Goal: Check status: Check status

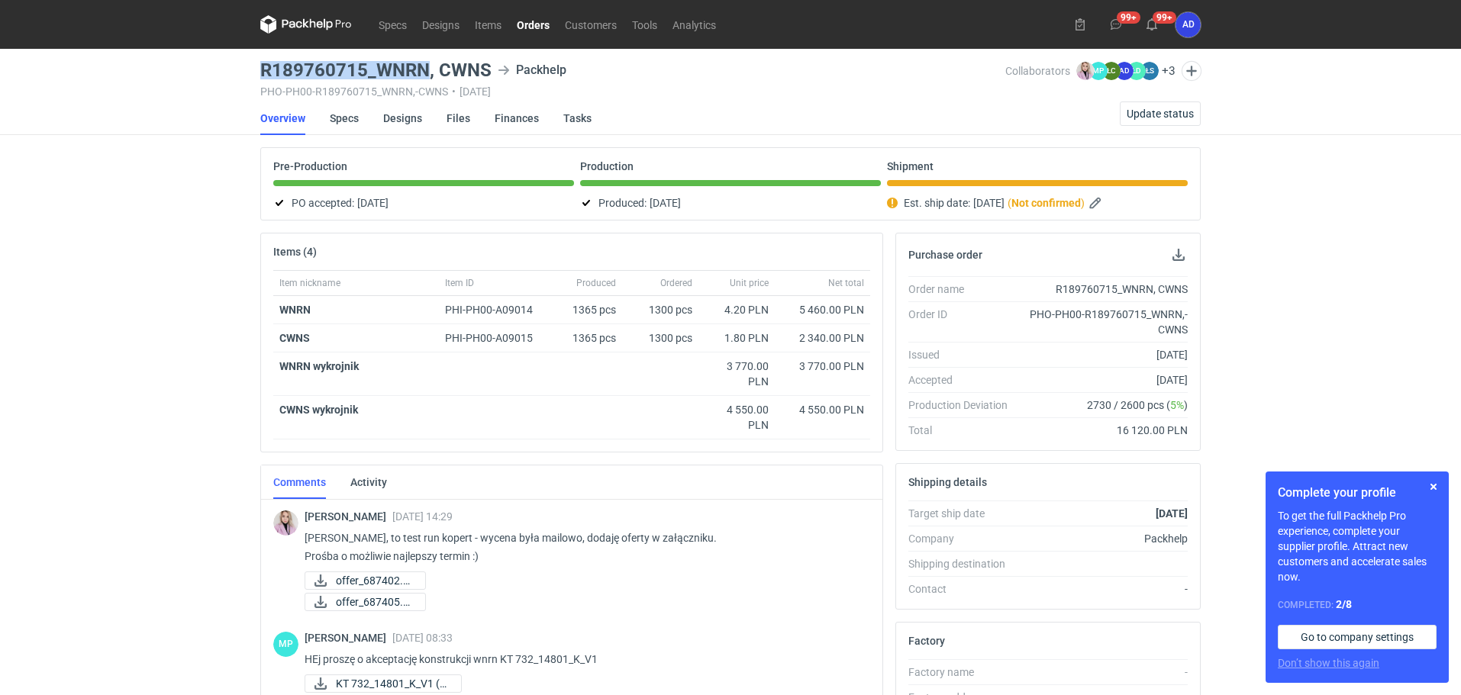
scroll to position [8, 0]
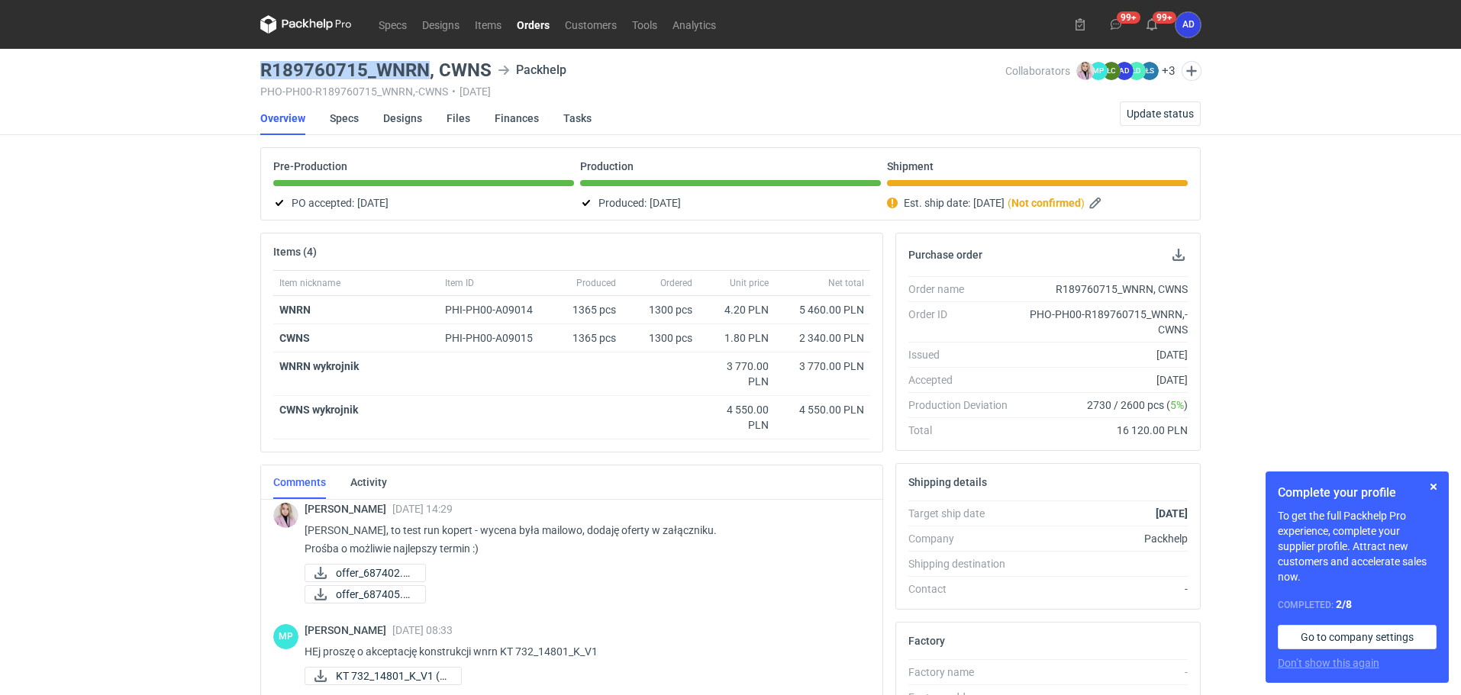
click at [537, 28] on link "Orders" at bounding box center [533, 24] width 48 height 18
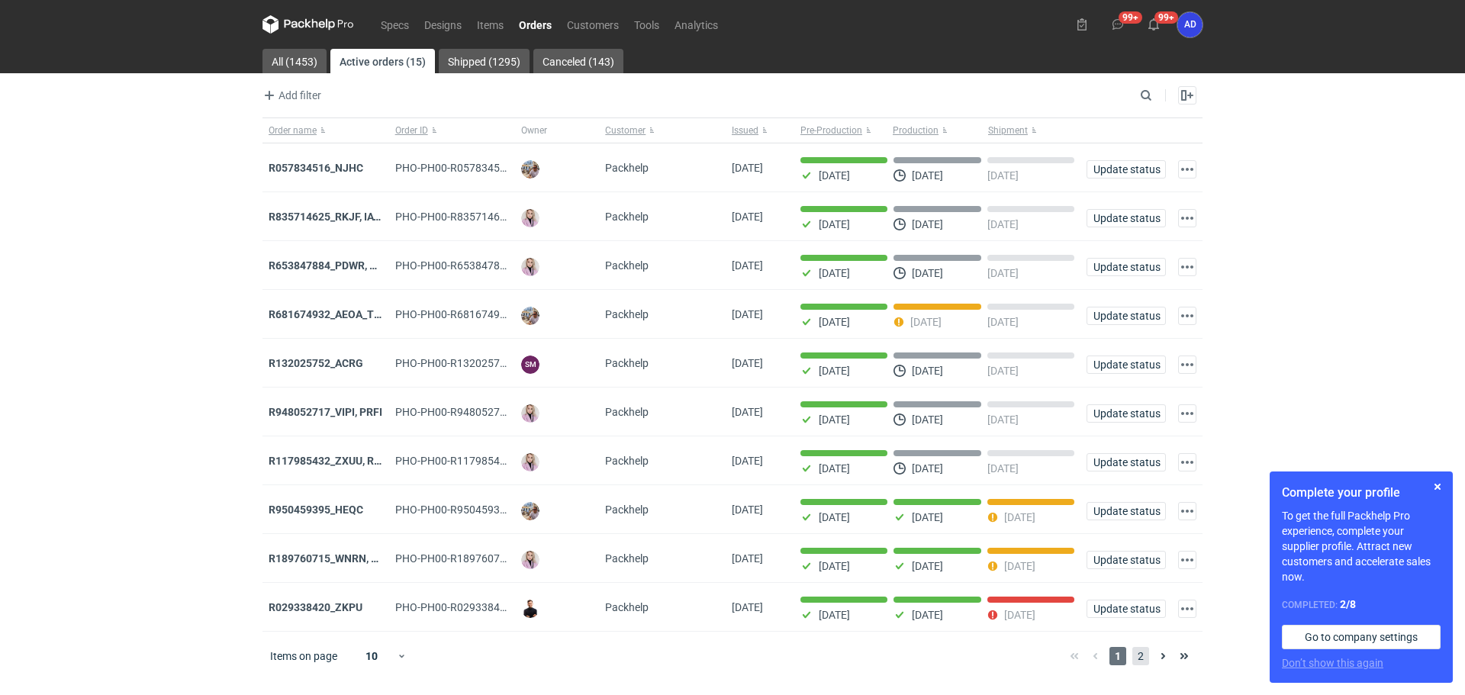
click at [1144, 665] on span "2" at bounding box center [1141, 656] width 17 height 18
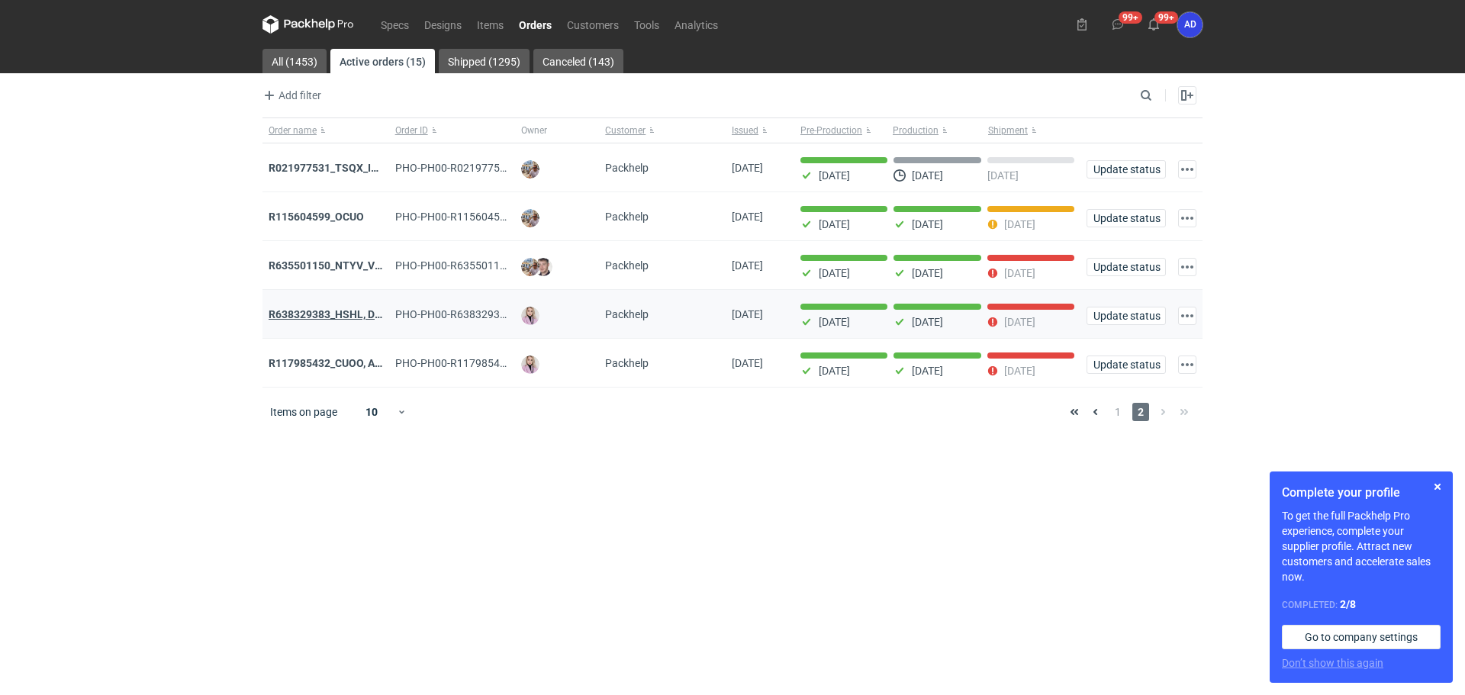
click at [325, 315] on strong "R638329383_HSHL, DETO" at bounding box center [332, 314] width 127 height 12
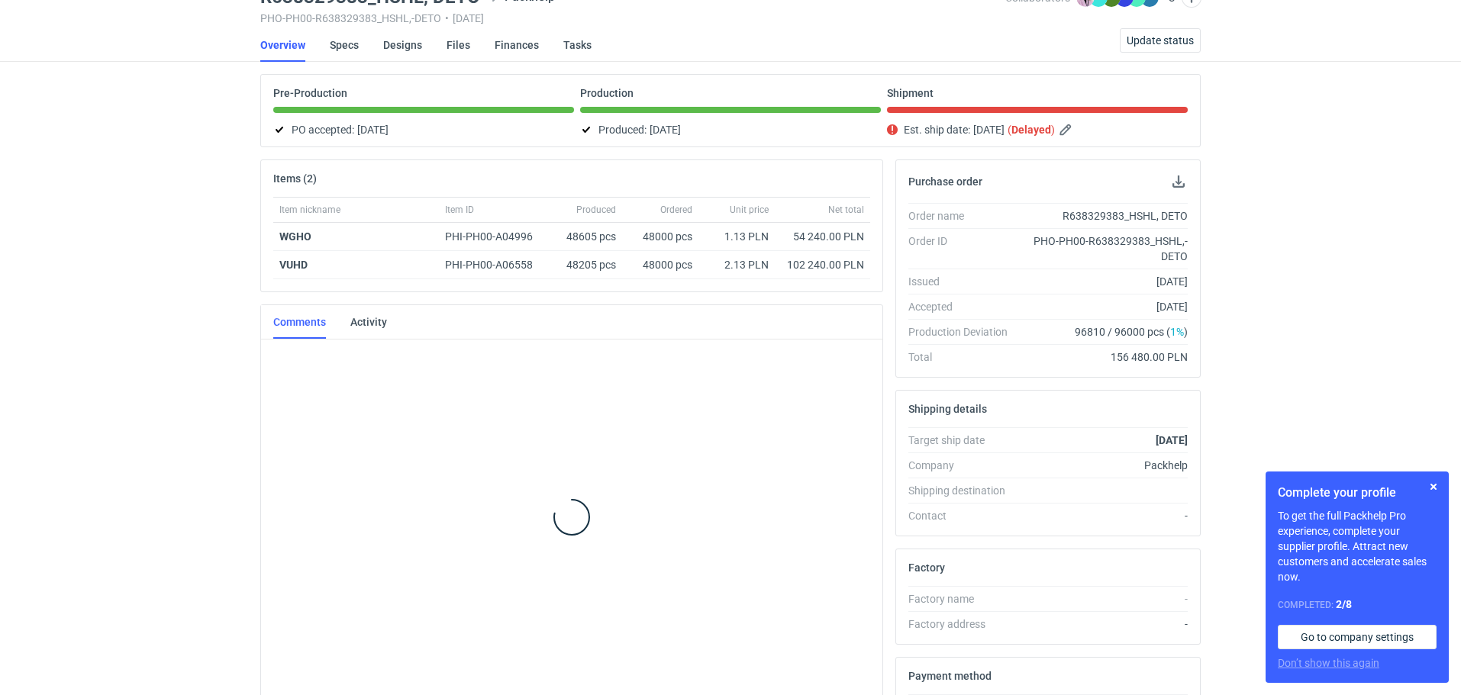
scroll to position [82, 0]
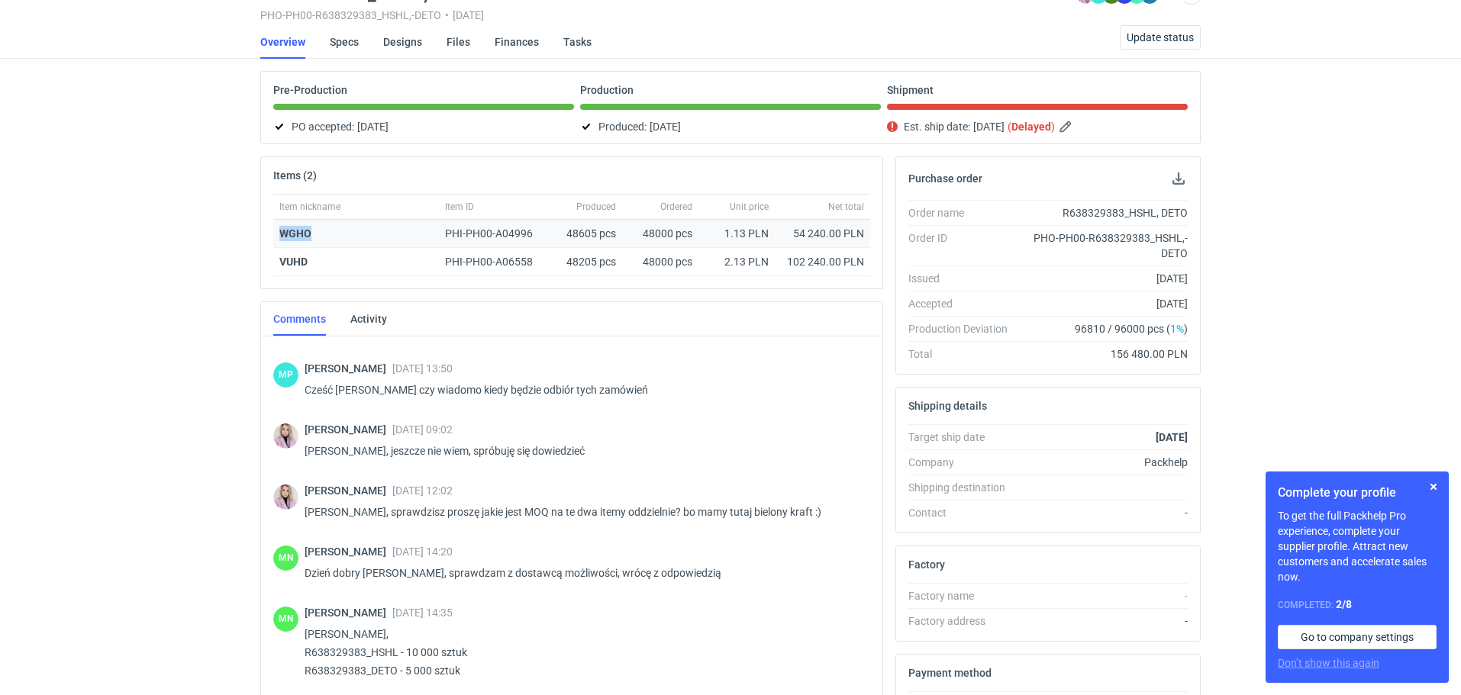
drag, startPoint x: 330, startPoint y: 237, endPoint x: 276, endPoint y: 234, distance: 54.3
click at [276, 234] on div "WGHO" at bounding box center [356, 234] width 166 height 28
copy strong "WGHO"
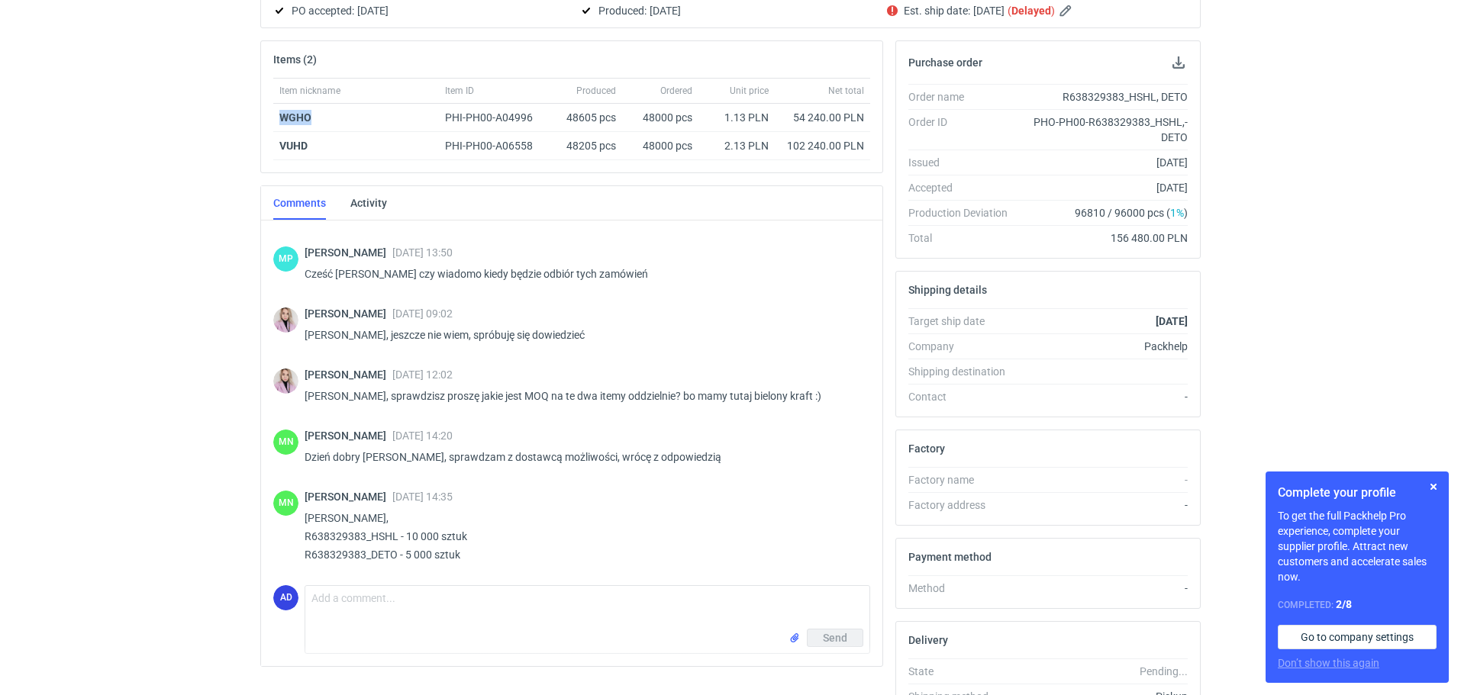
scroll to position [301, 0]
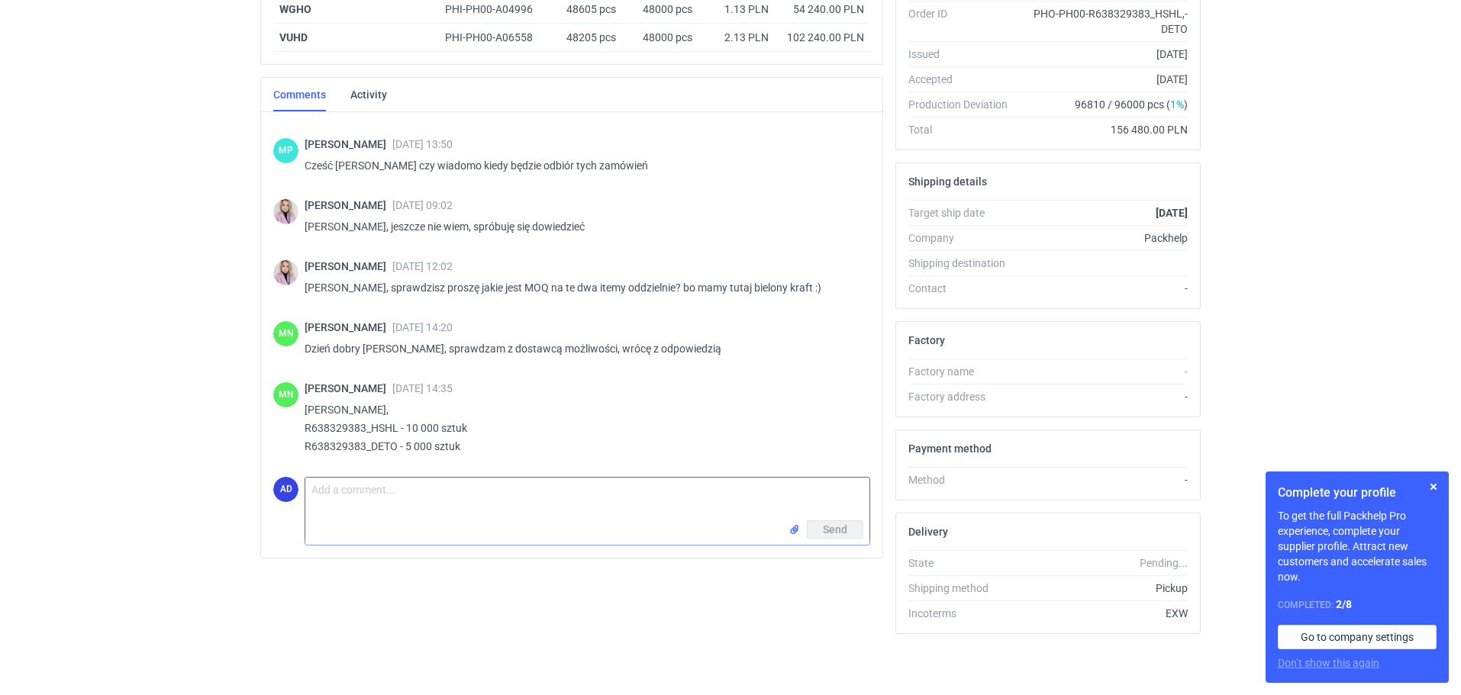
click at [376, 491] on textarea "Comment message" at bounding box center [587, 499] width 564 height 43
type textarea "[PERSON_NAME], proszę o informację odnosnie terminu odbioru opakowań"
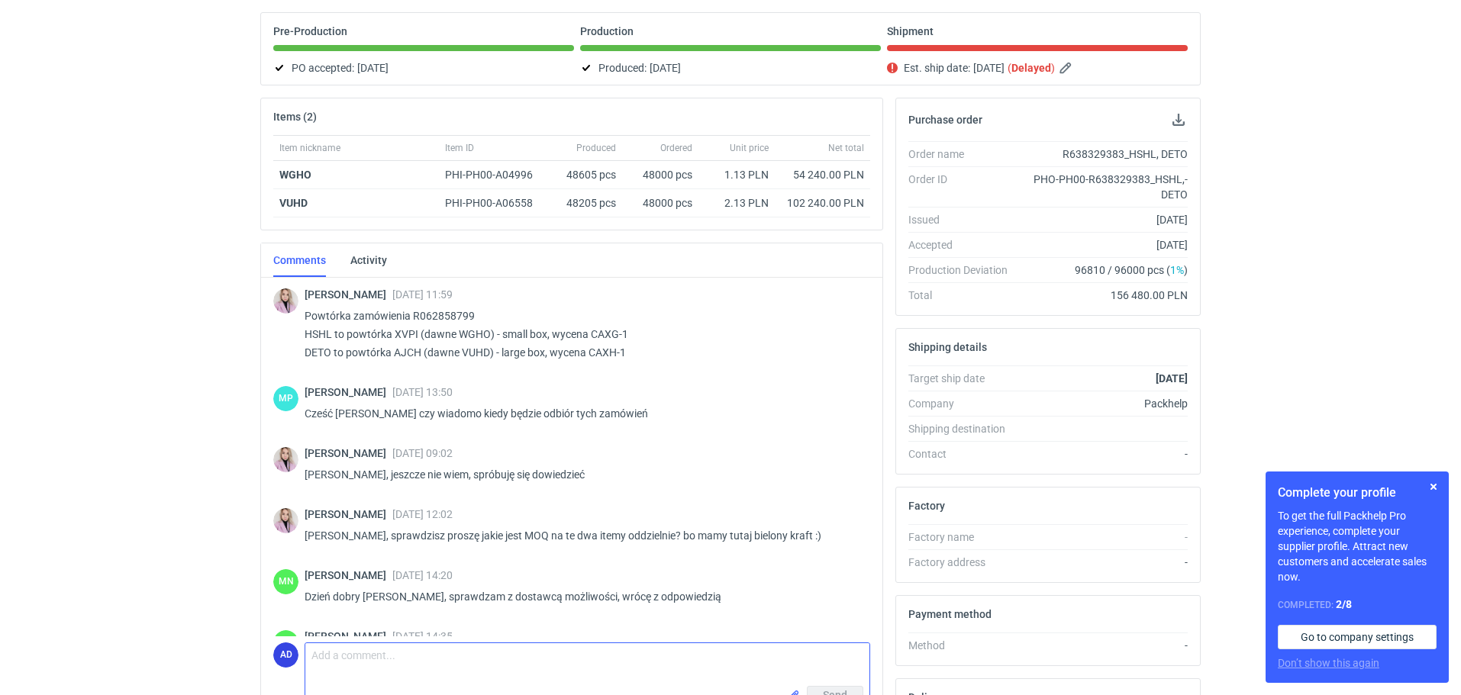
scroll to position [0, 0]
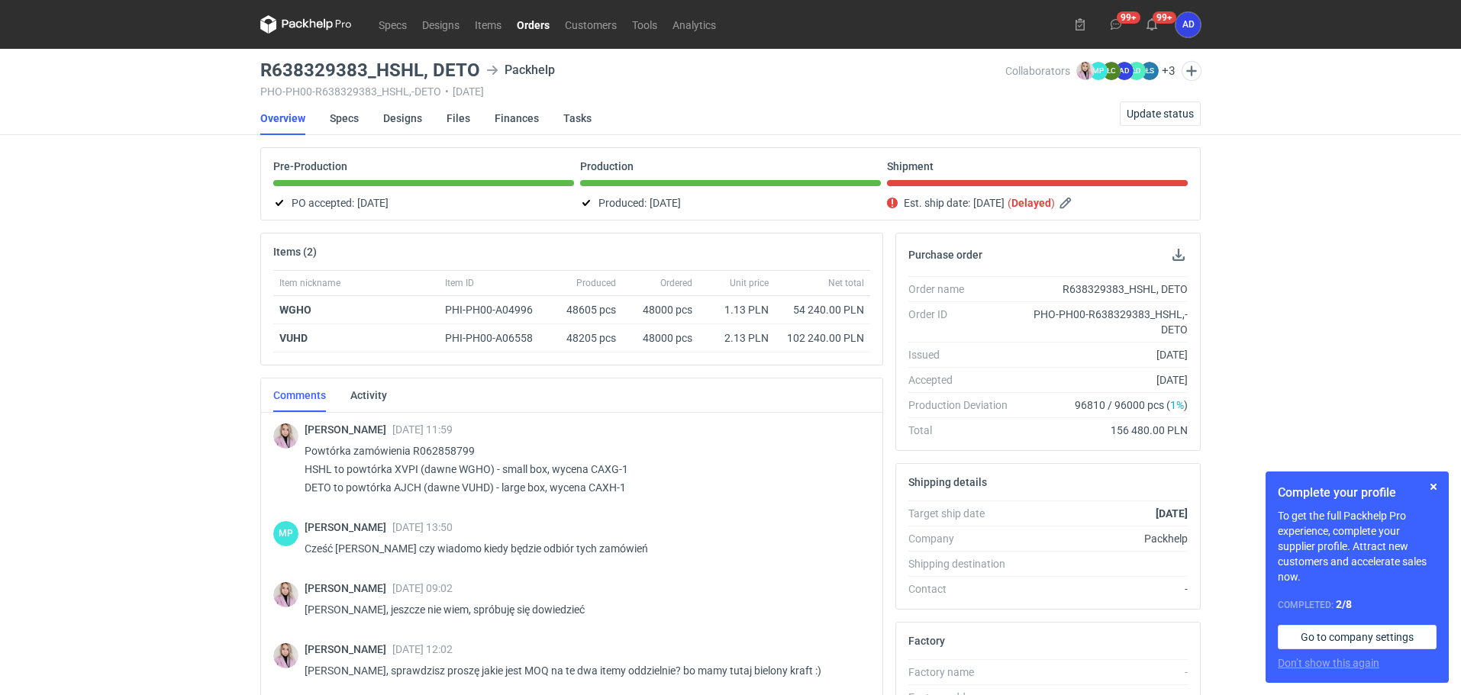
click at [527, 31] on link "Orders" at bounding box center [533, 24] width 48 height 18
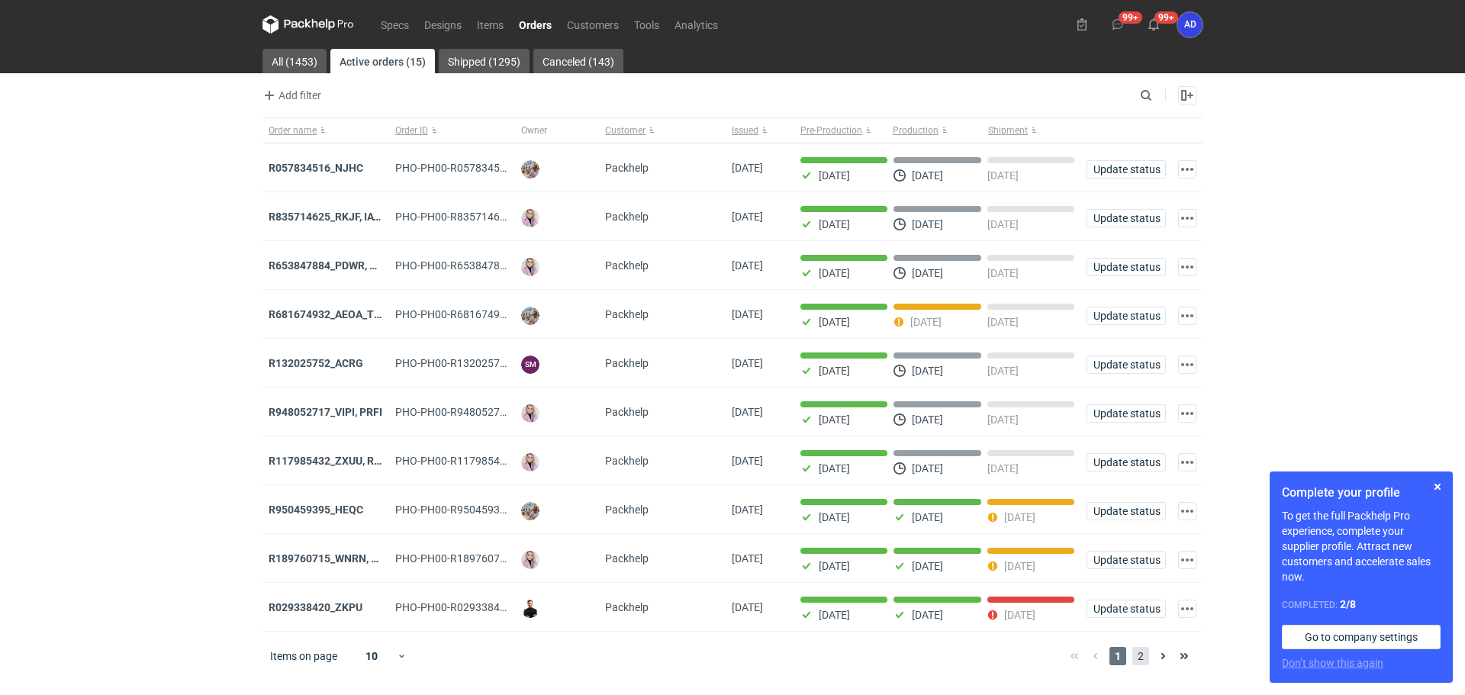
click at [1142, 663] on span "2" at bounding box center [1141, 656] width 17 height 18
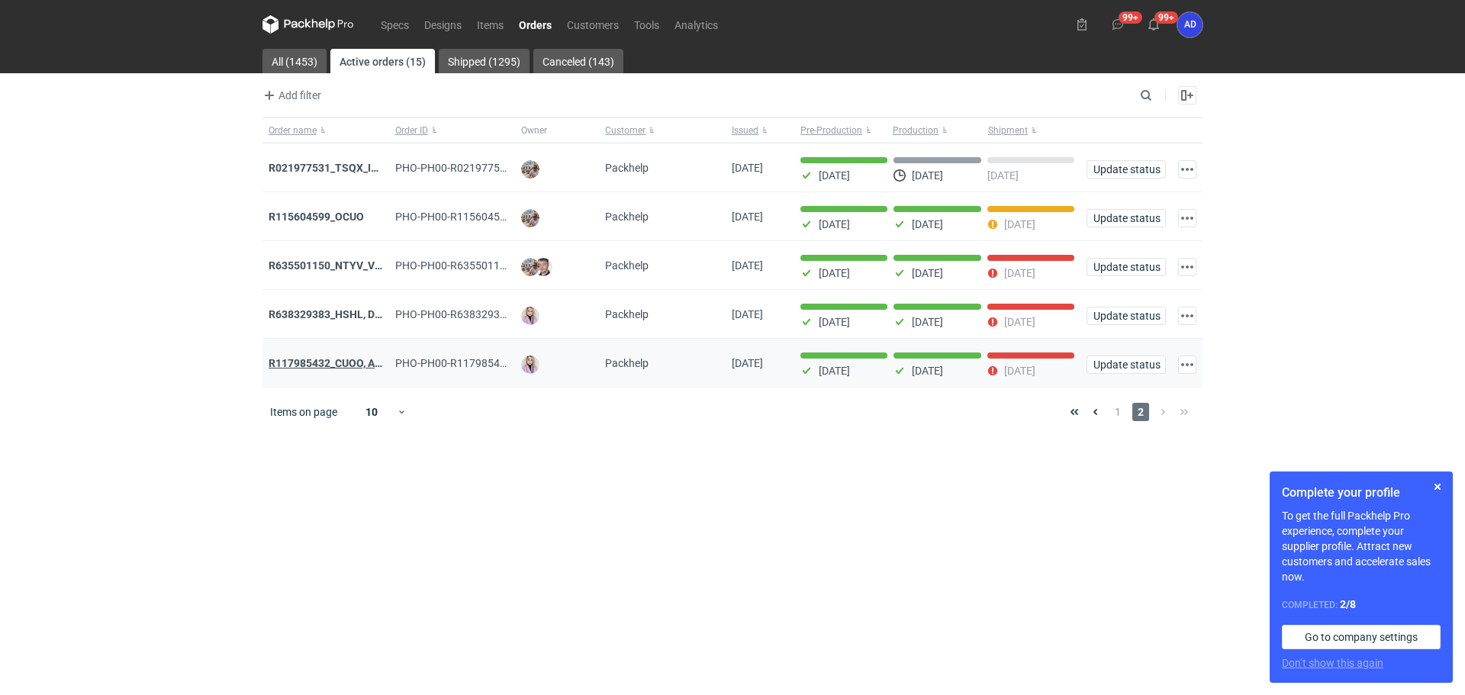
click at [311, 369] on strong "R117985432_CUOO, AZGB, OQAV" at bounding box center [349, 363] width 160 height 12
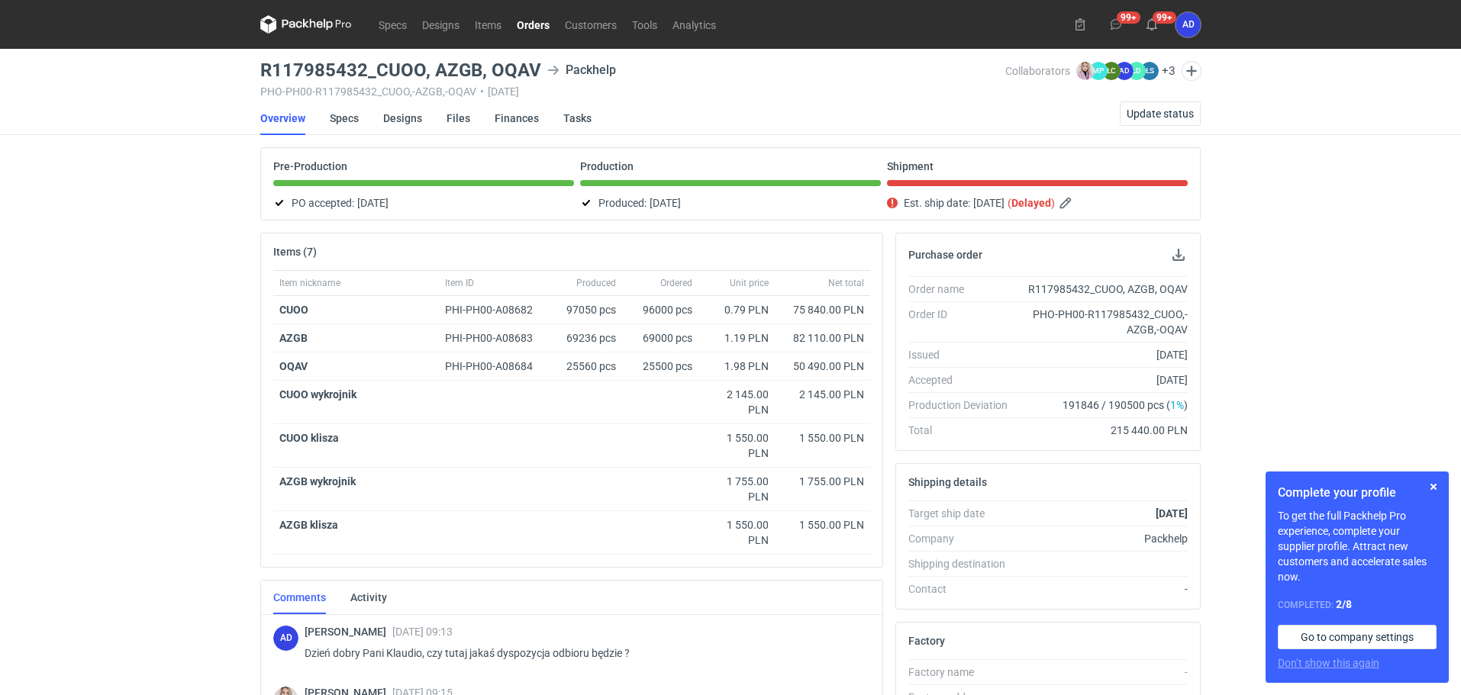
click at [538, 33] on link "Orders" at bounding box center [533, 24] width 48 height 18
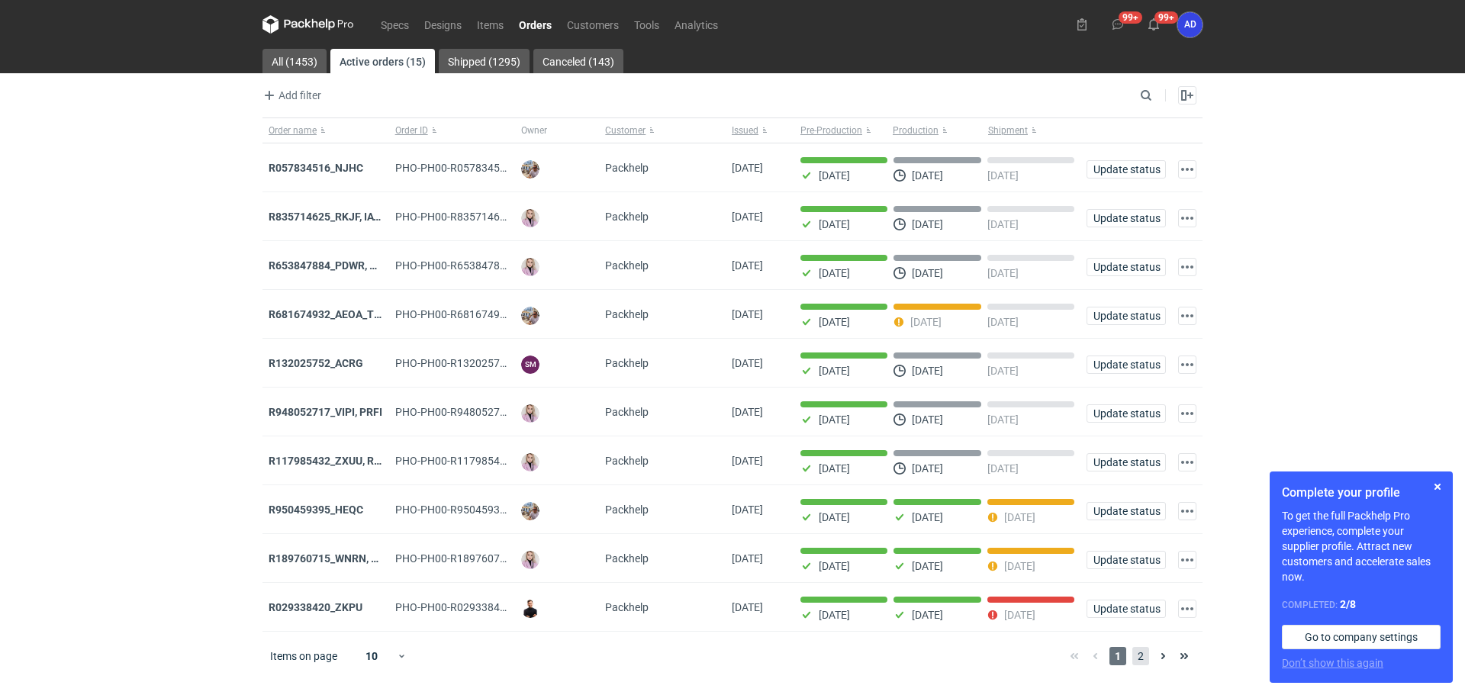
click at [1140, 662] on span "2" at bounding box center [1141, 656] width 17 height 18
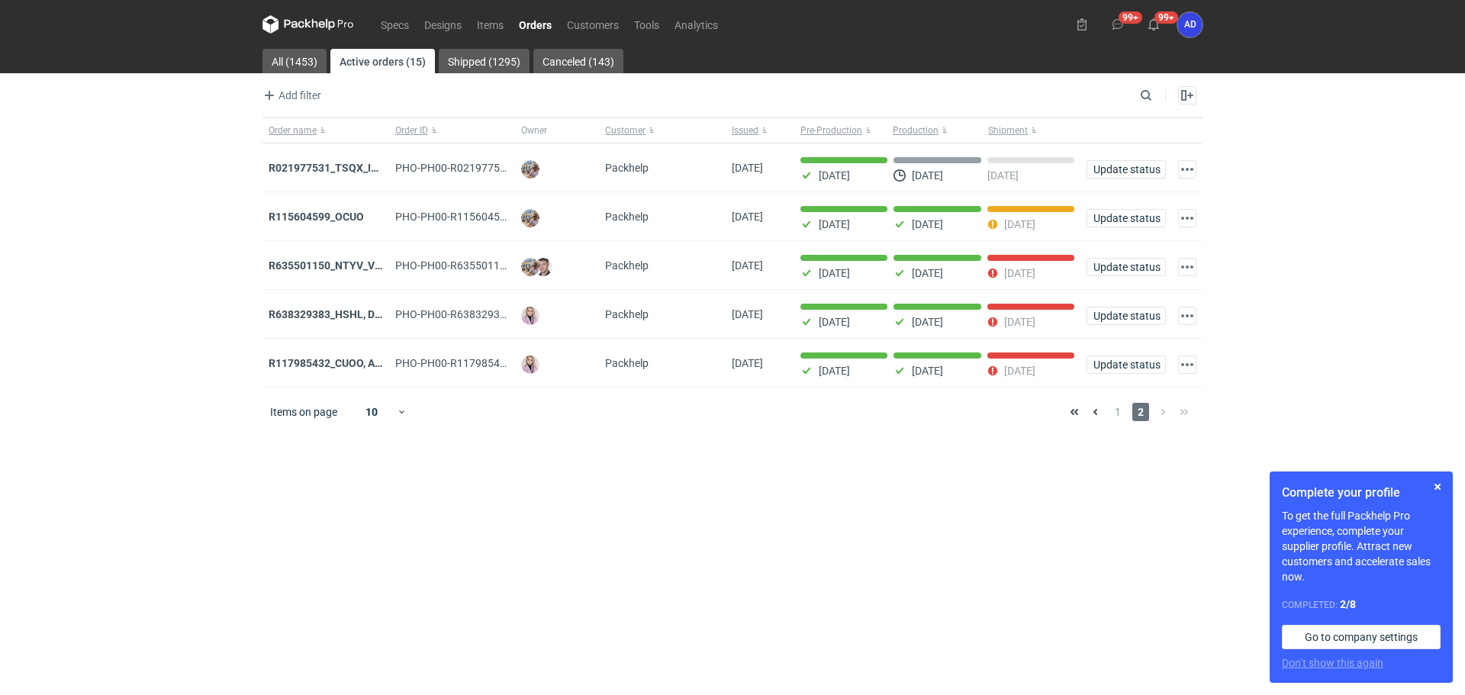
click at [334, 266] on strong "R635501150_NTYV_VNSV" at bounding box center [332, 265] width 127 height 12
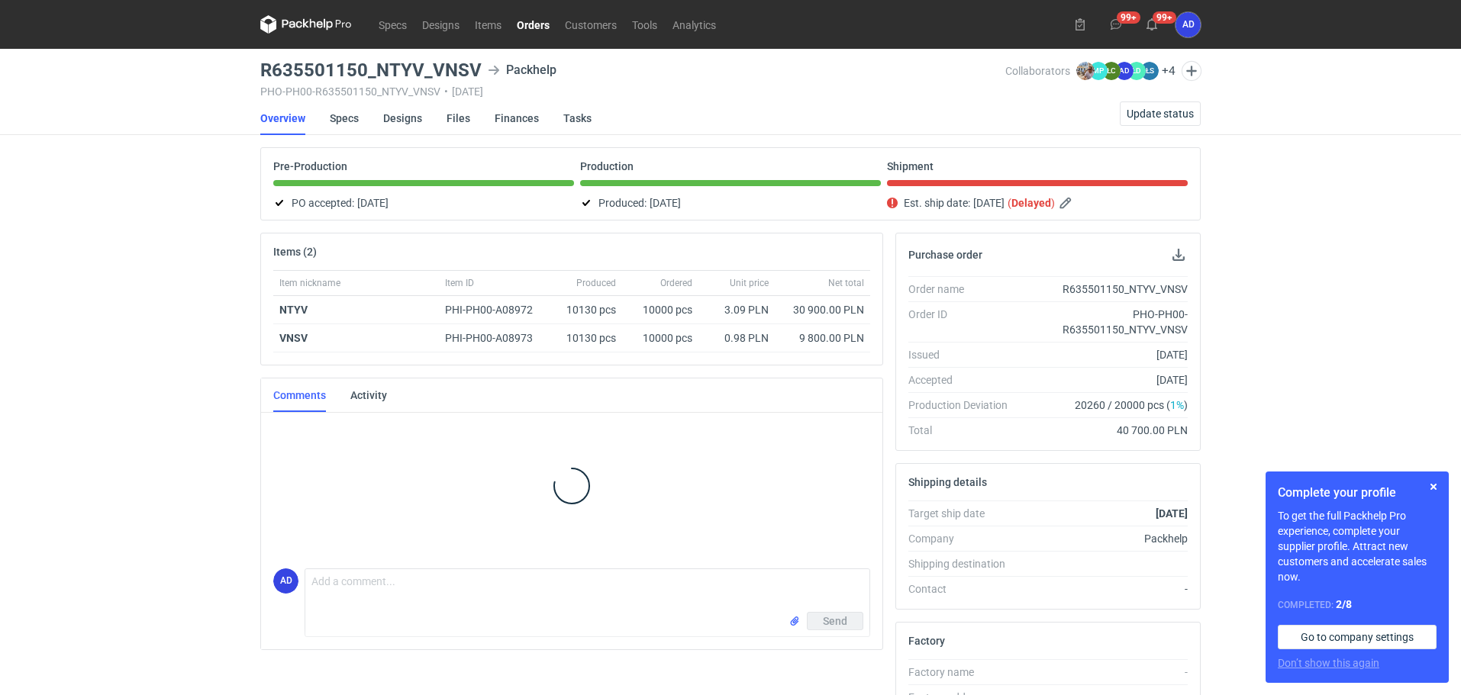
scroll to position [37, 0]
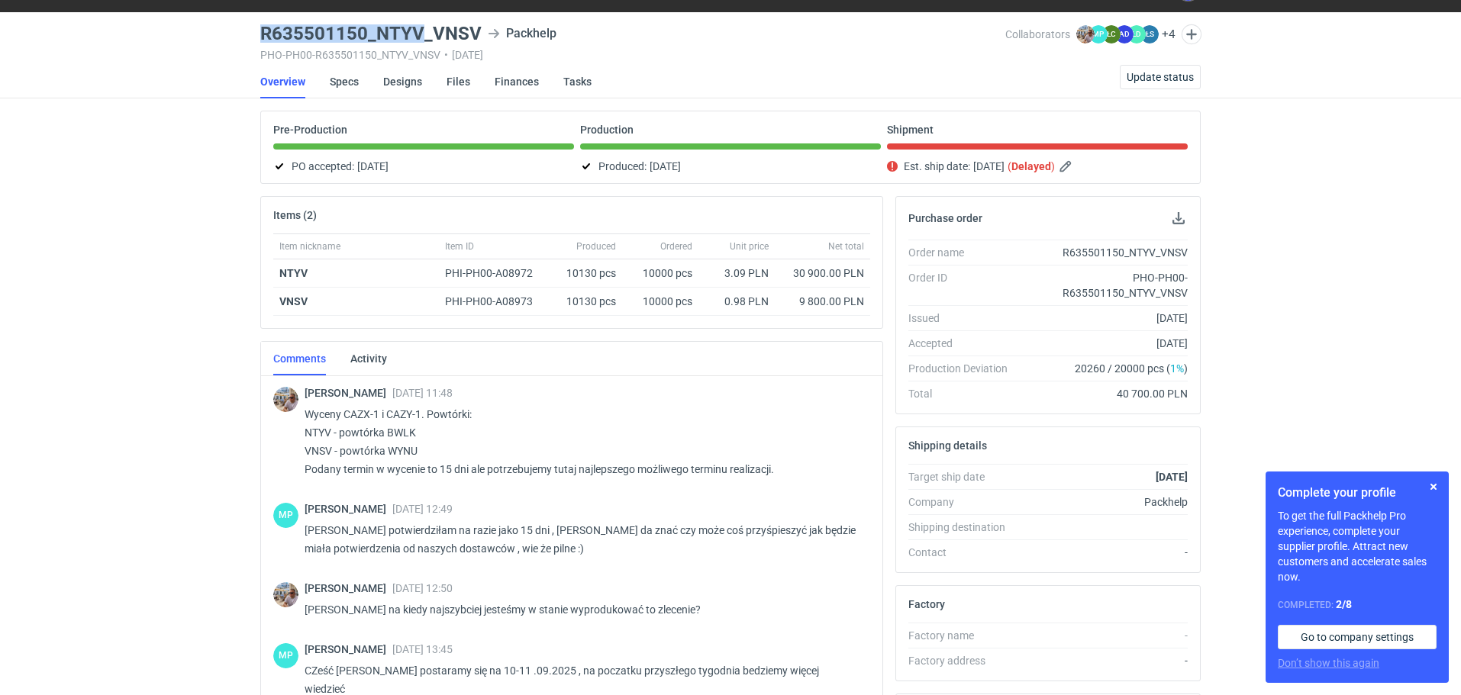
drag, startPoint x: 421, startPoint y: 34, endPoint x: 250, endPoint y: 35, distance: 171.7
click at [250, 35] on div "Specs Designs Items Orders Customers Tools Analytics 99+ 99+ AD [PERSON_NAME] […" at bounding box center [730, 310] width 1461 height 695
copy h3 "R635501150_NTYV"
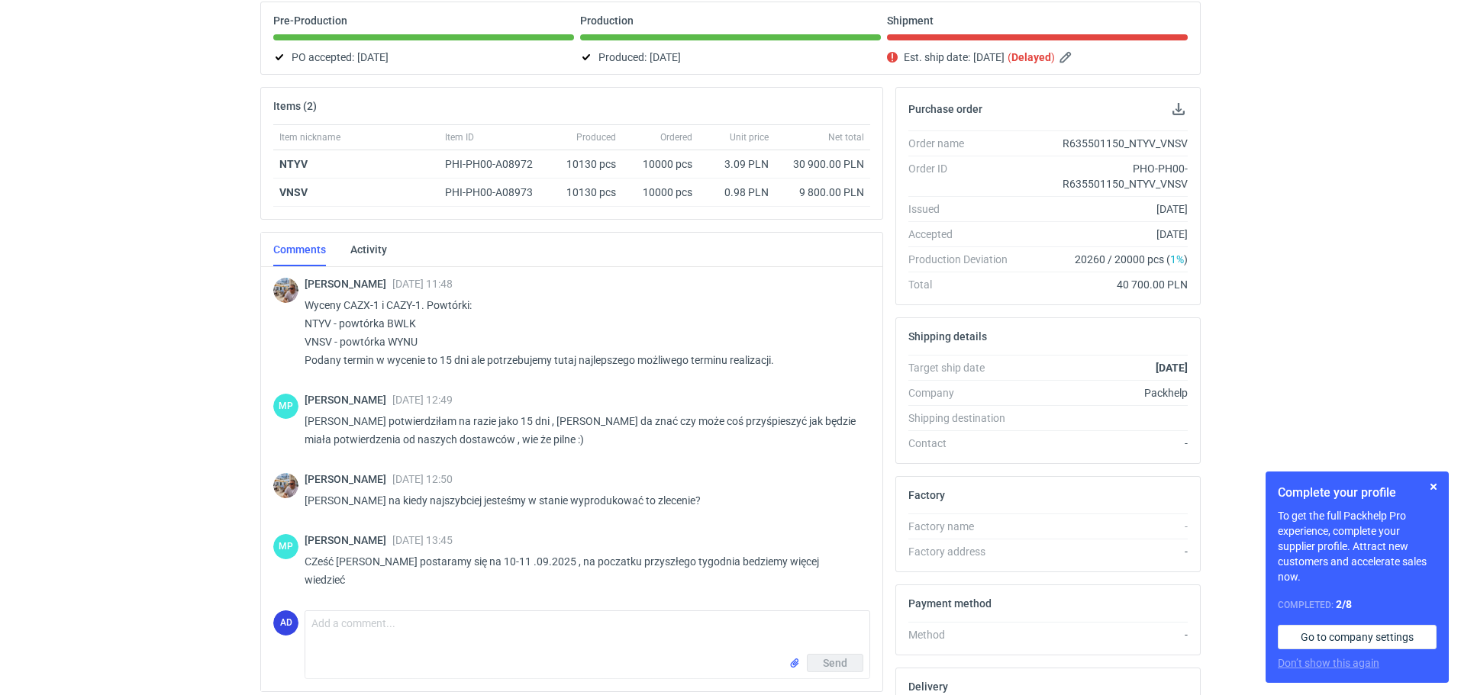
scroll to position [0, 0]
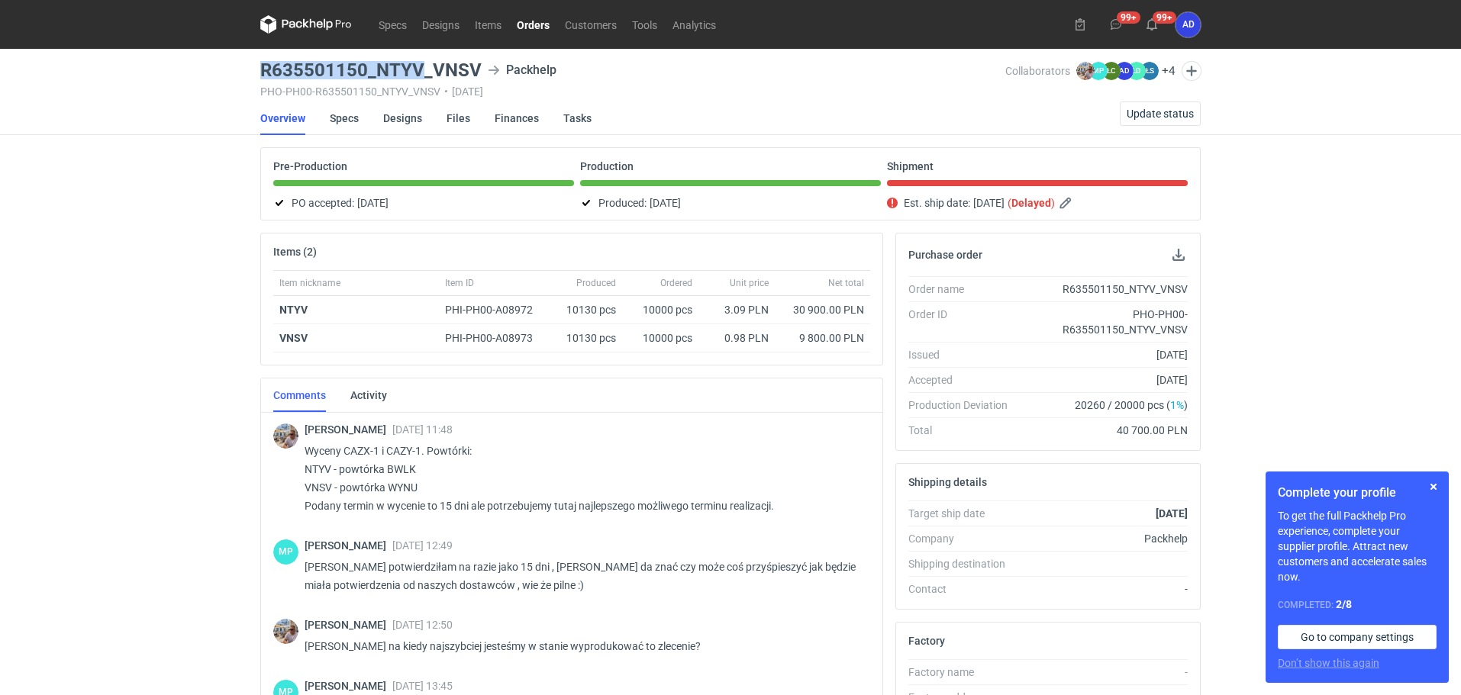
click at [528, 24] on link "Orders" at bounding box center [533, 24] width 48 height 18
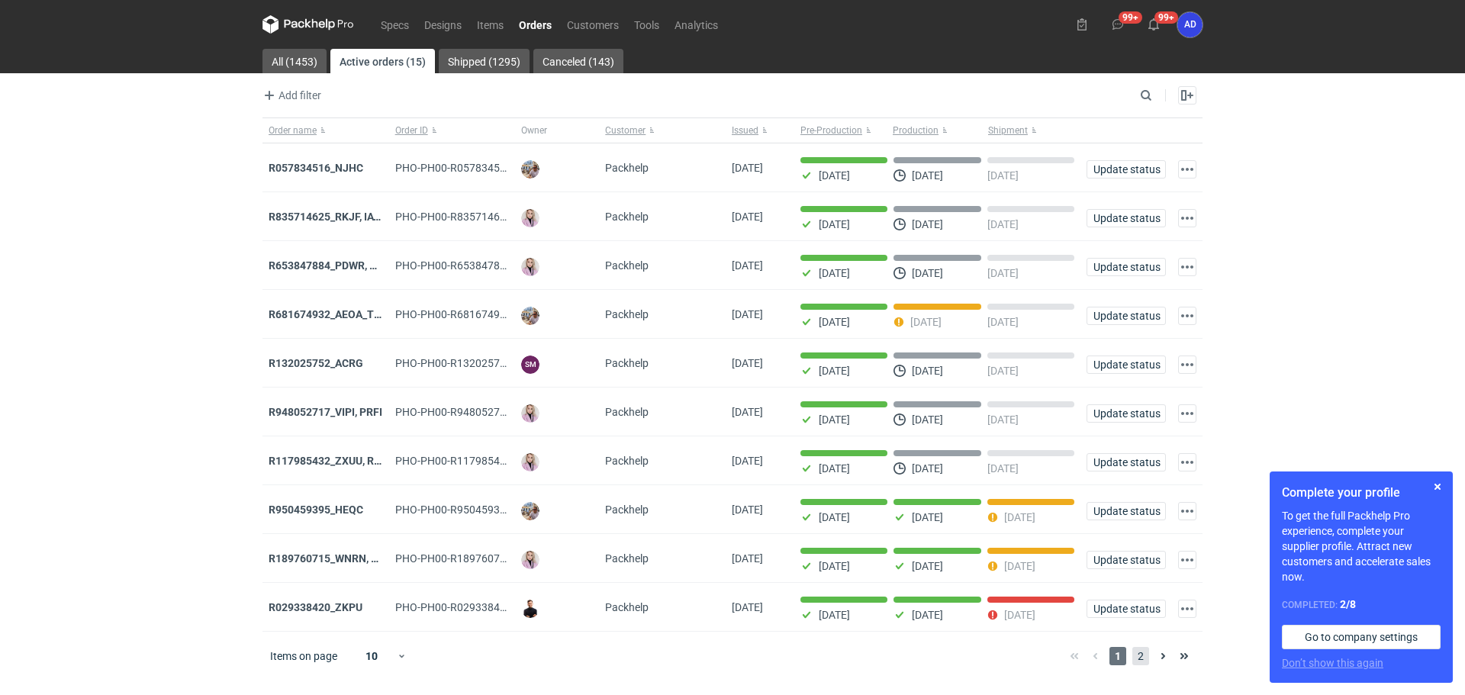
click at [1142, 665] on span "2" at bounding box center [1141, 656] width 17 height 18
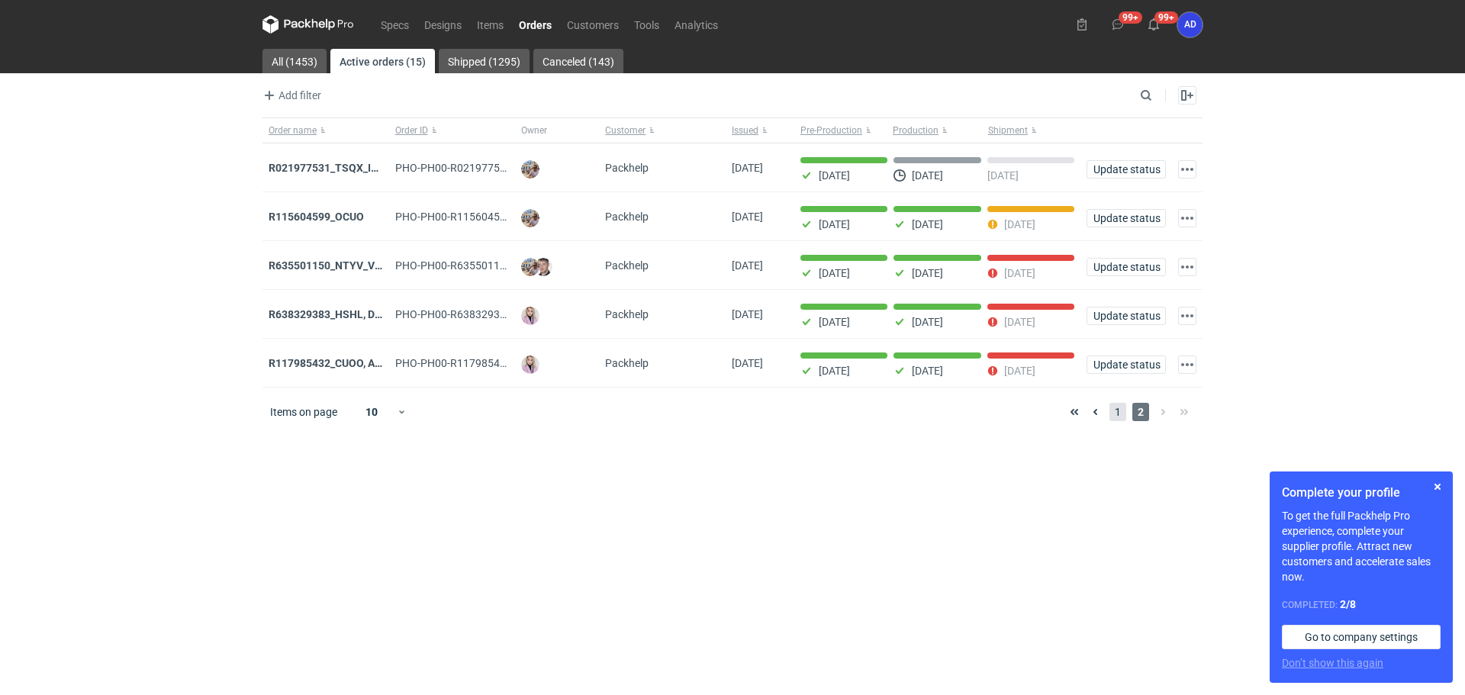
click at [1115, 415] on span "1" at bounding box center [1118, 412] width 17 height 18
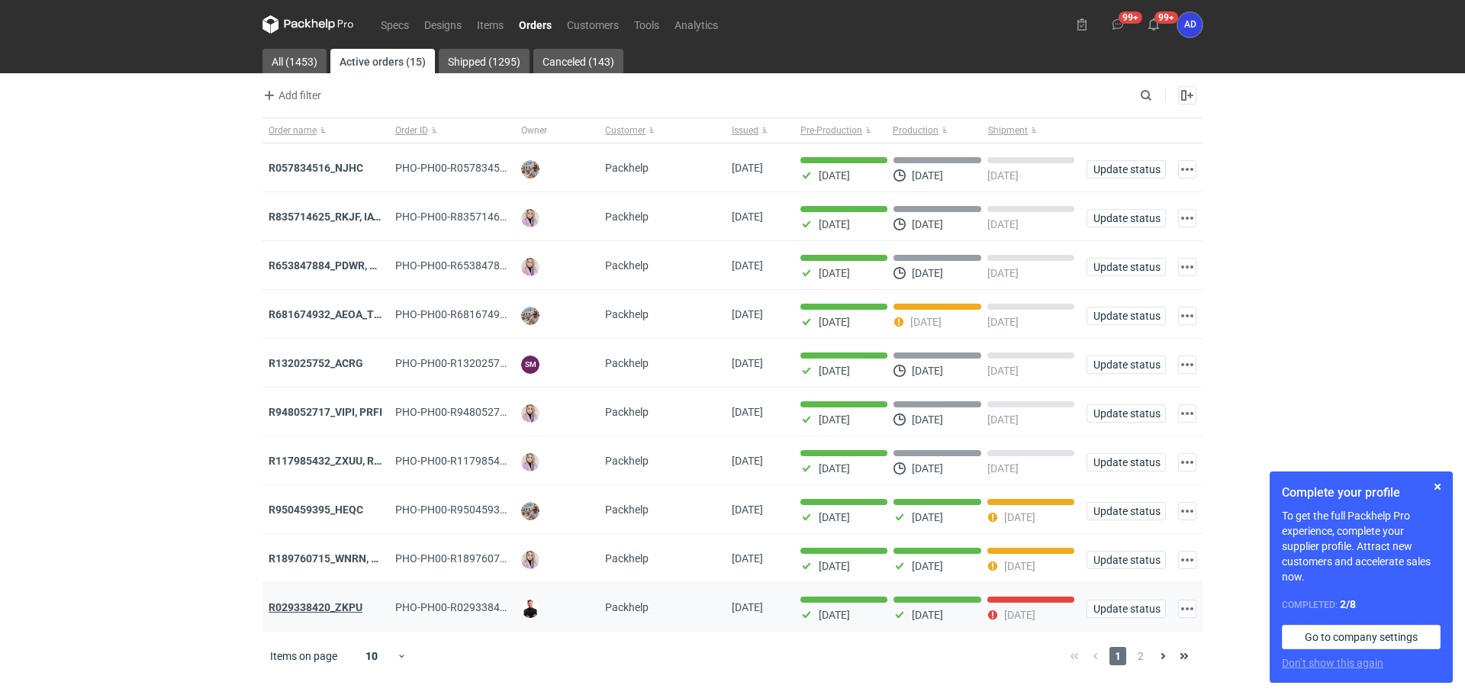
click at [338, 614] on strong "R029338420_ZKPU" at bounding box center [316, 607] width 94 height 12
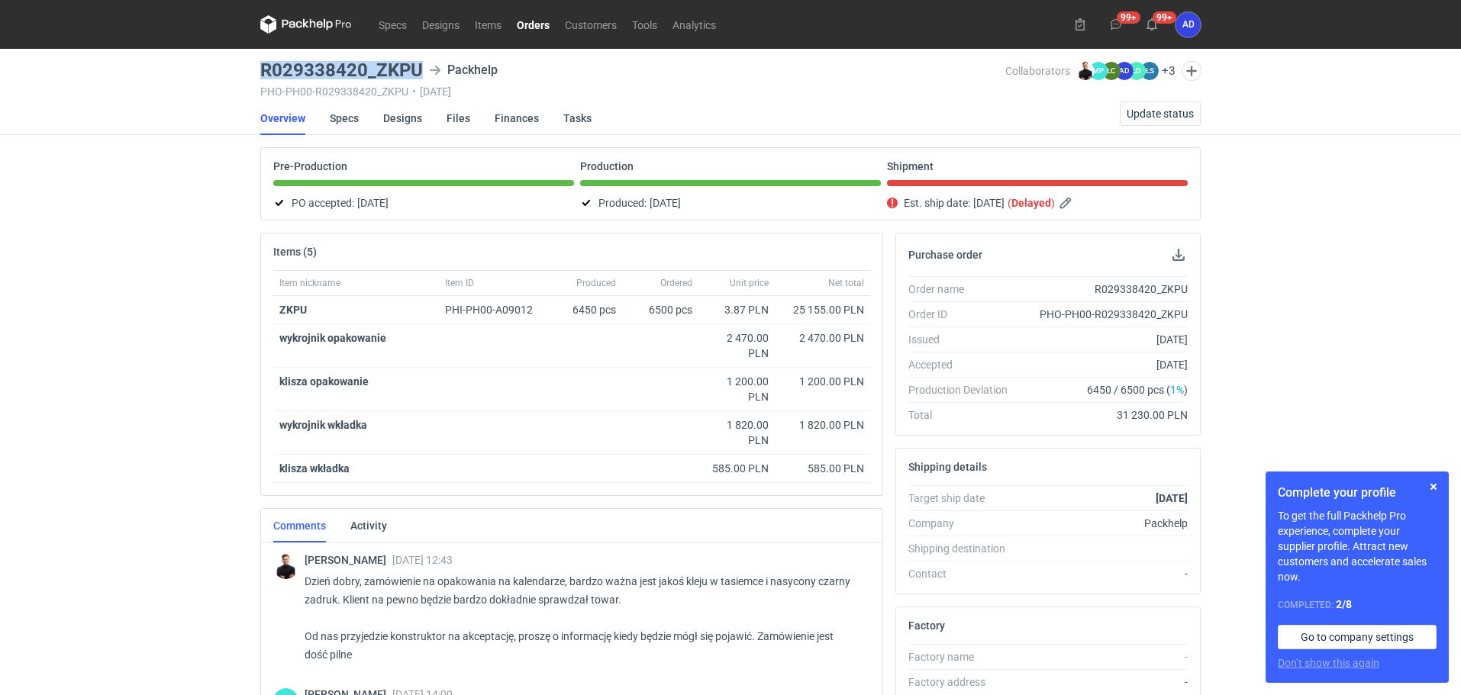
drag, startPoint x: 426, startPoint y: 68, endPoint x: 250, endPoint y: 79, distance: 176.6
click at [250, 79] on div "Specs Designs Items Orders Customers Tools Analytics 99+ 99+ AD [PERSON_NAME] […" at bounding box center [730, 347] width 1461 height 695
copy h3 "R029338420_ZKPU"
click at [1144, 109] on span "Update status" at bounding box center [1159, 113] width 67 height 11
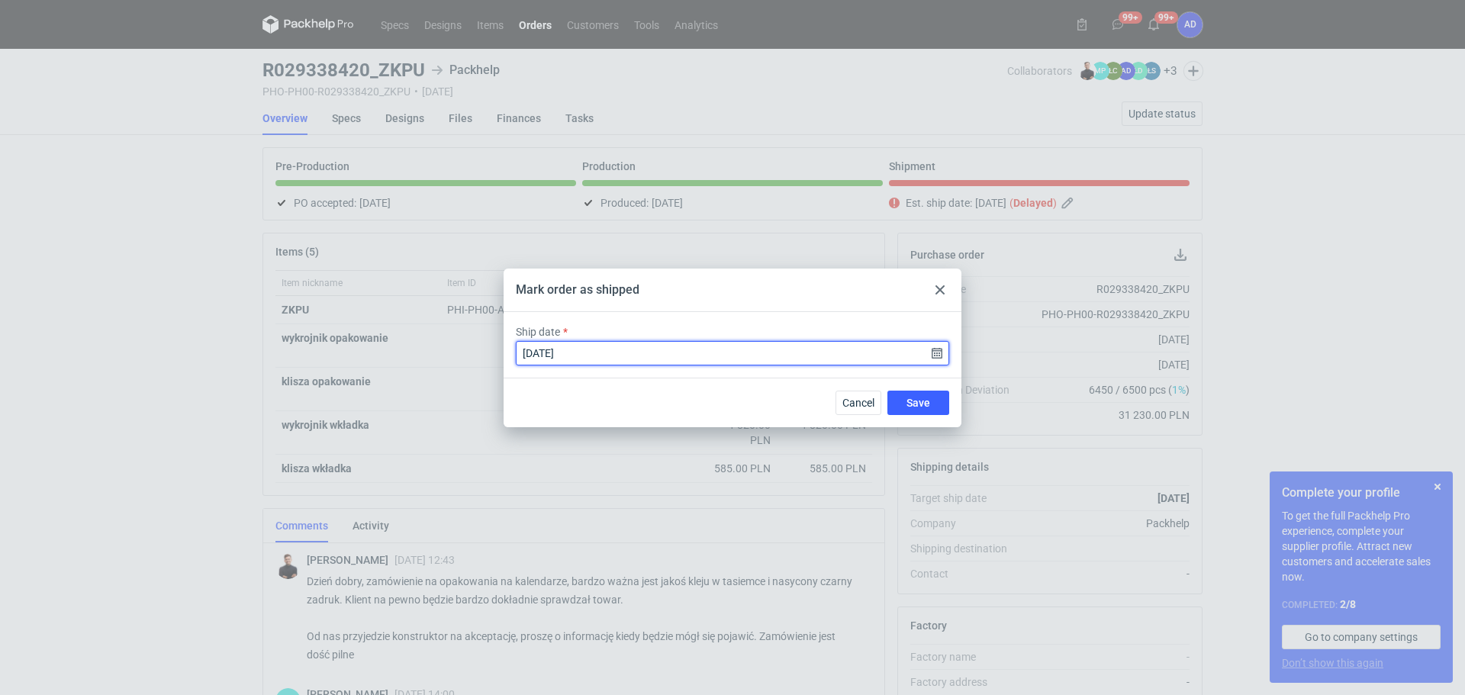
click at [939, 356] on input "[DATE]" at bounding box center [732, 353] width 433 height 24
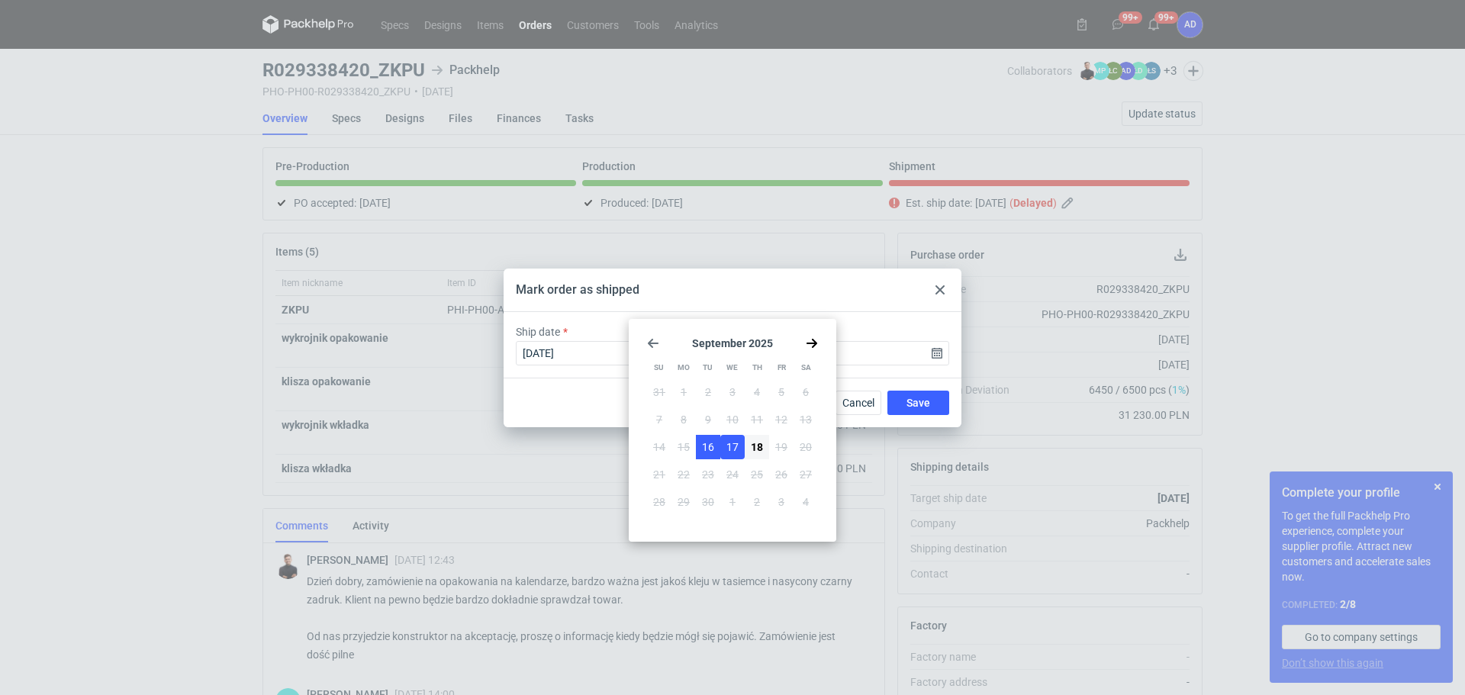
click at [707, 442] on span "16" at bounding box center [708, 447] width 12 height 15
type input "[DATE]"
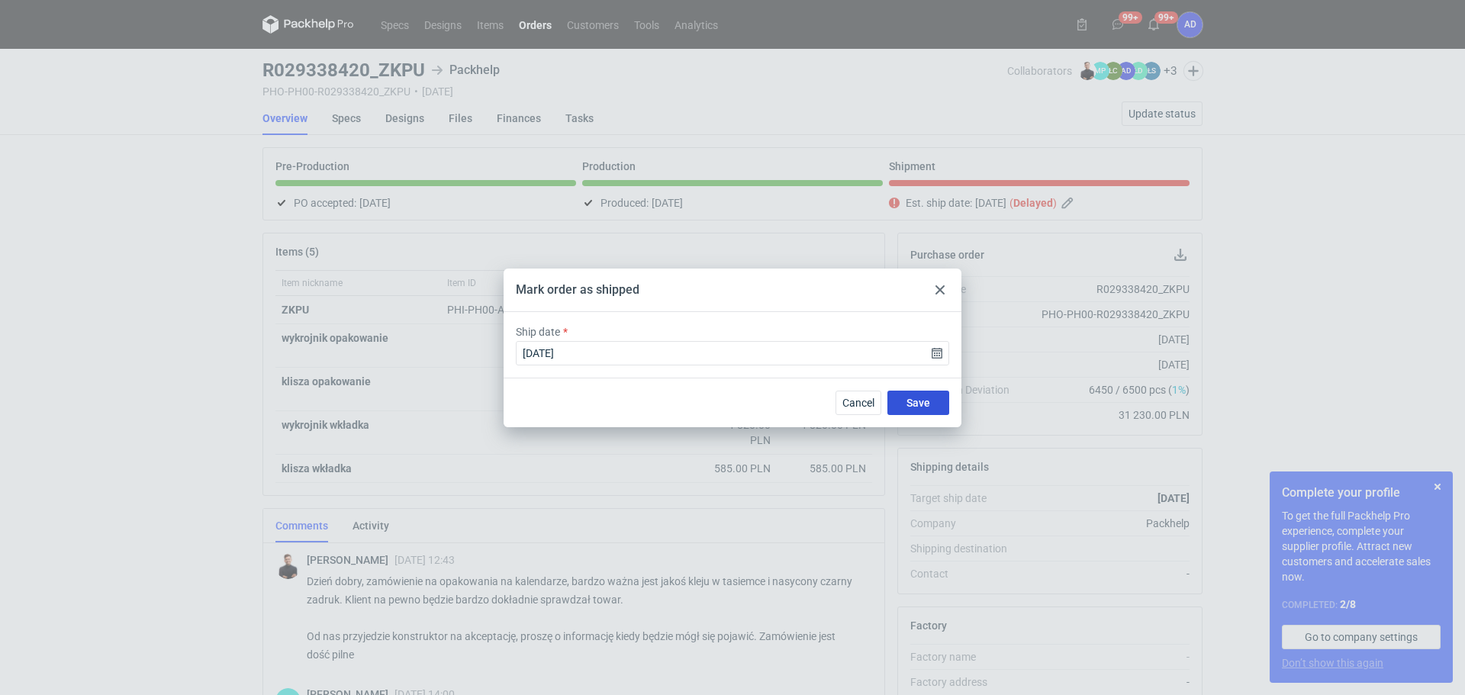
click at [904, 409] on button "Save" at bounding box center [919, 403] width 62 height 24
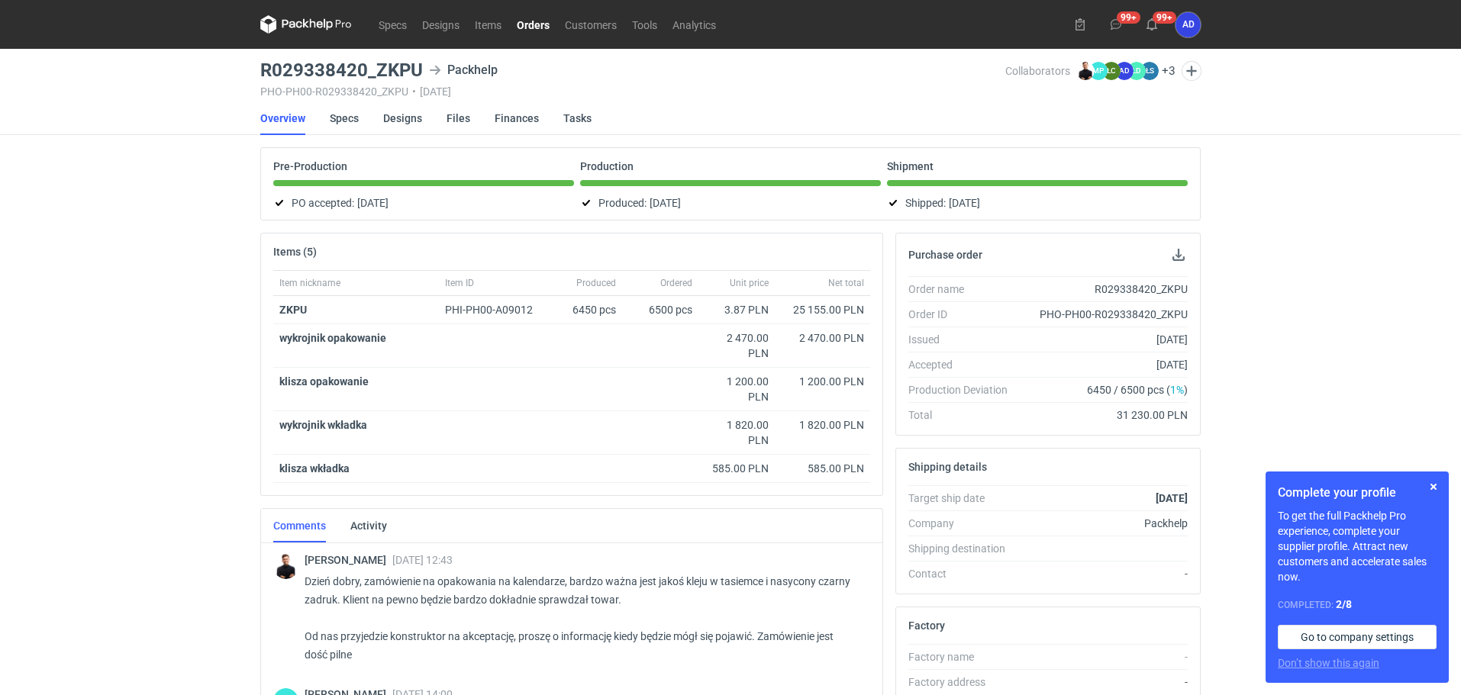
click at [530, 22] on link "Orders" at bounding box center [533, 24] width 48 height 18
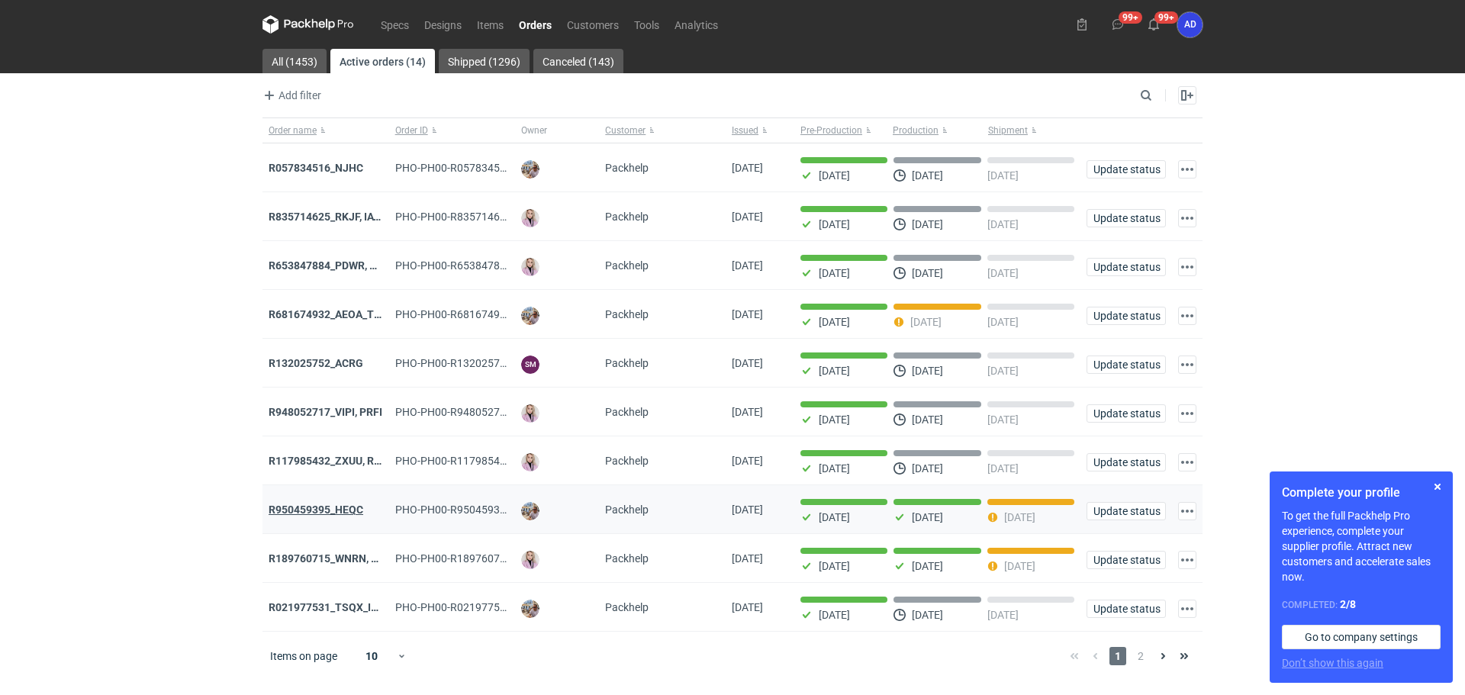
click at [326, 516] on strong "R950459395_HEQC" at bounding box center [316, 510] width 95 height 12
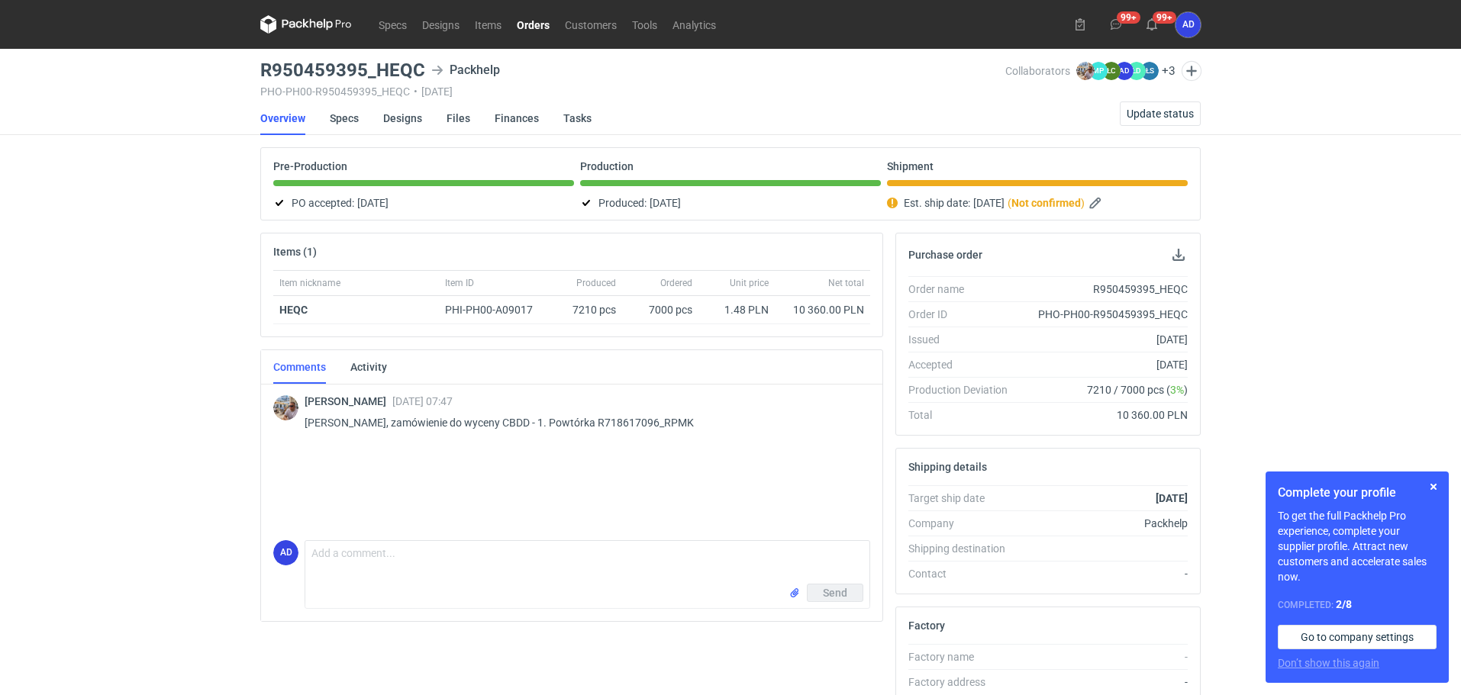
click at [524, 24] on link "Orders" at bounding box center [533, 24] width 48 height 18
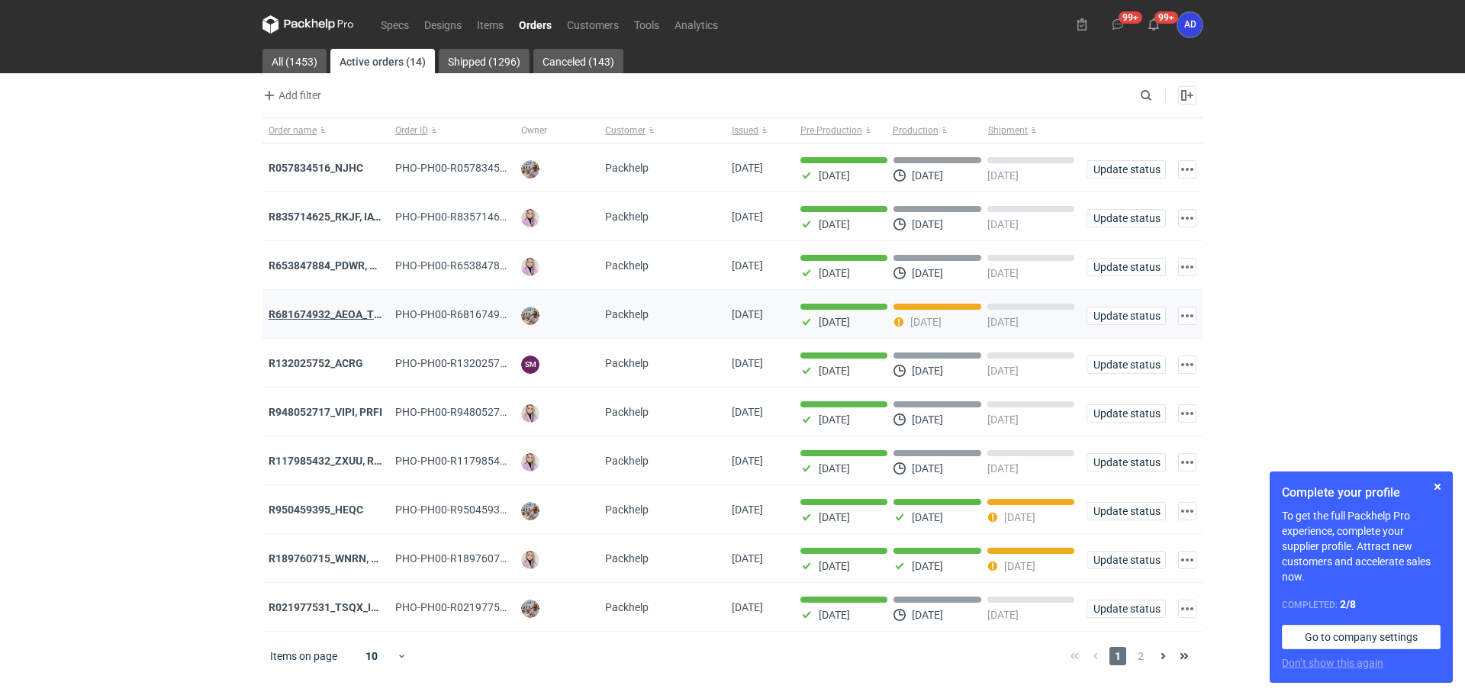
click at [360, 316] on strong "R681674932_AEOA_TIXI_KKTL" at bounding box center [344, 314] width 150 height 12
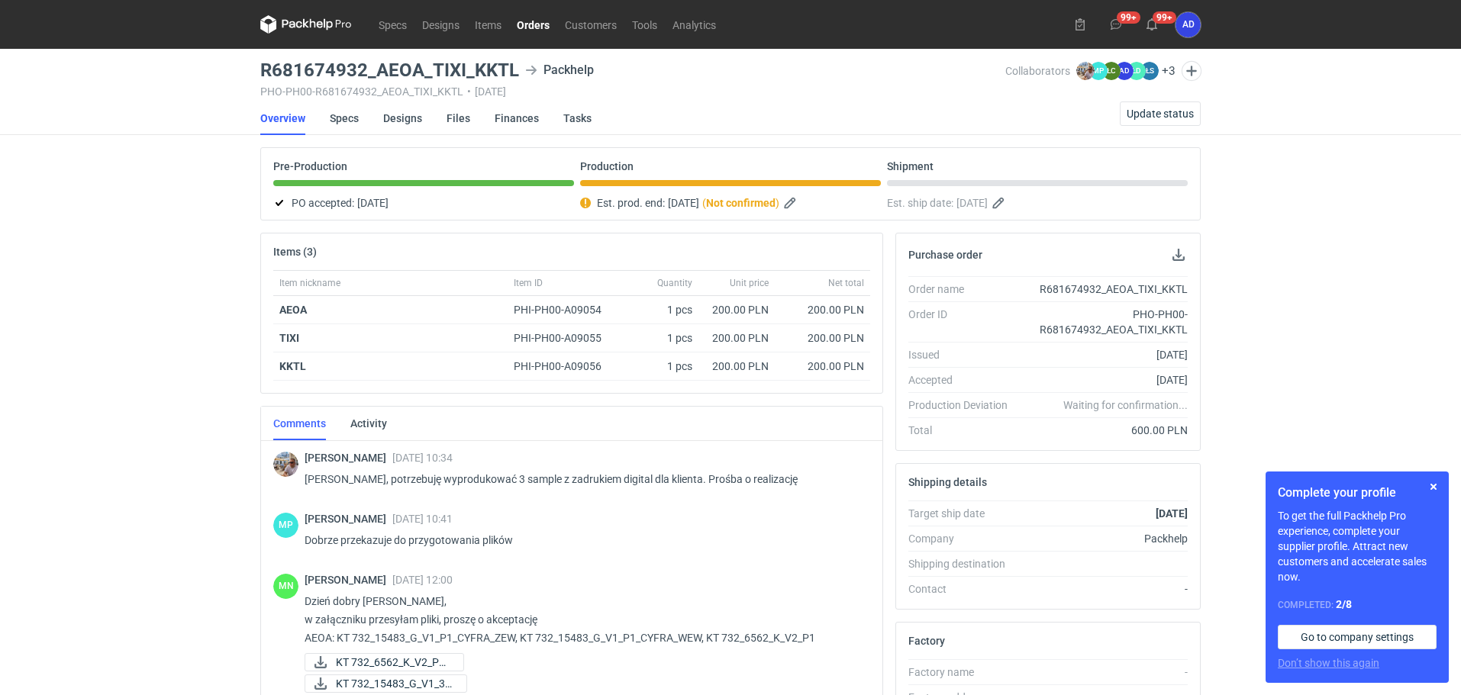
click at [533, 21] on link "Orders" at bounding box center [533, 24] width 48 height 18
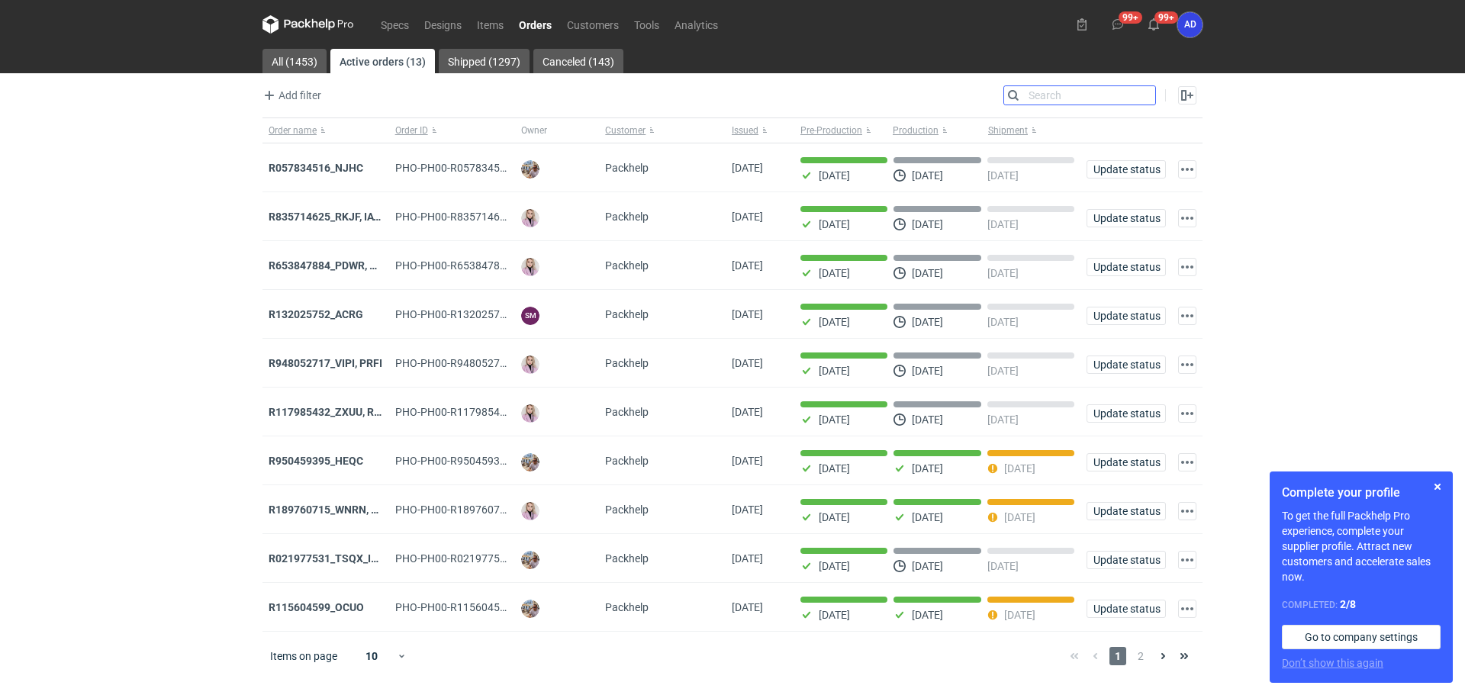
click at [1144, 94] on input "Search" at bounding box center [1079, 95] width 151 height 18
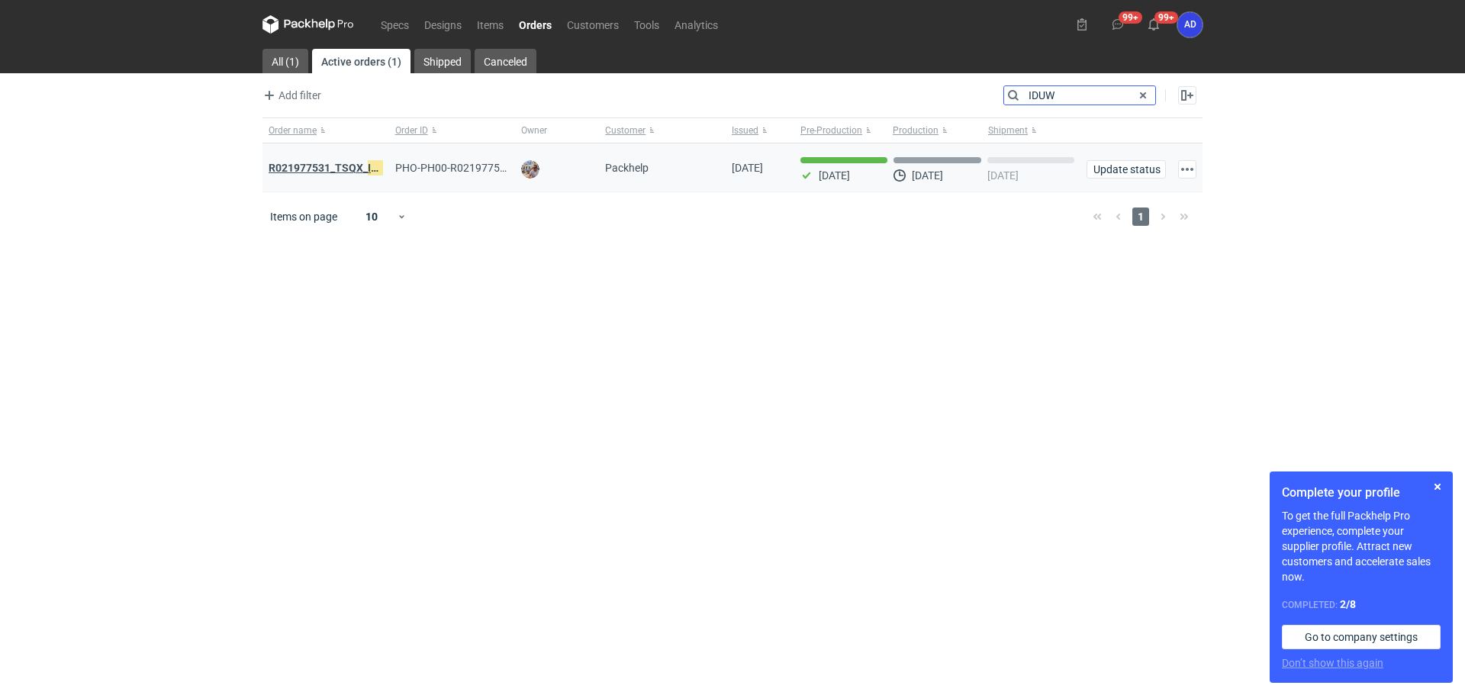
type input "IDUW"
click at [360, 166] on strong "R021977531_TSQX_ IDUW" at bounding box center [331, 168] width 125 height 17
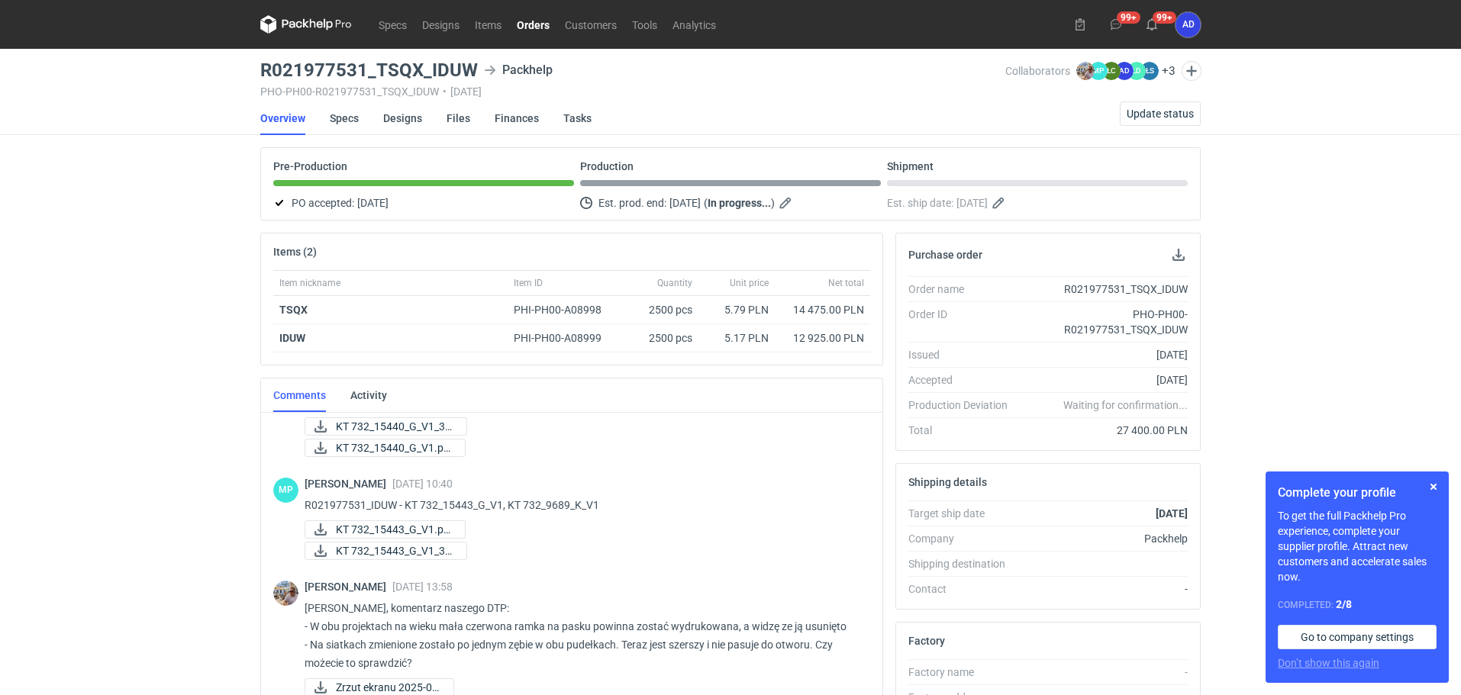
click at [537, 18] on link "Orders" at bounding box center [533, 24] width 48 height 18
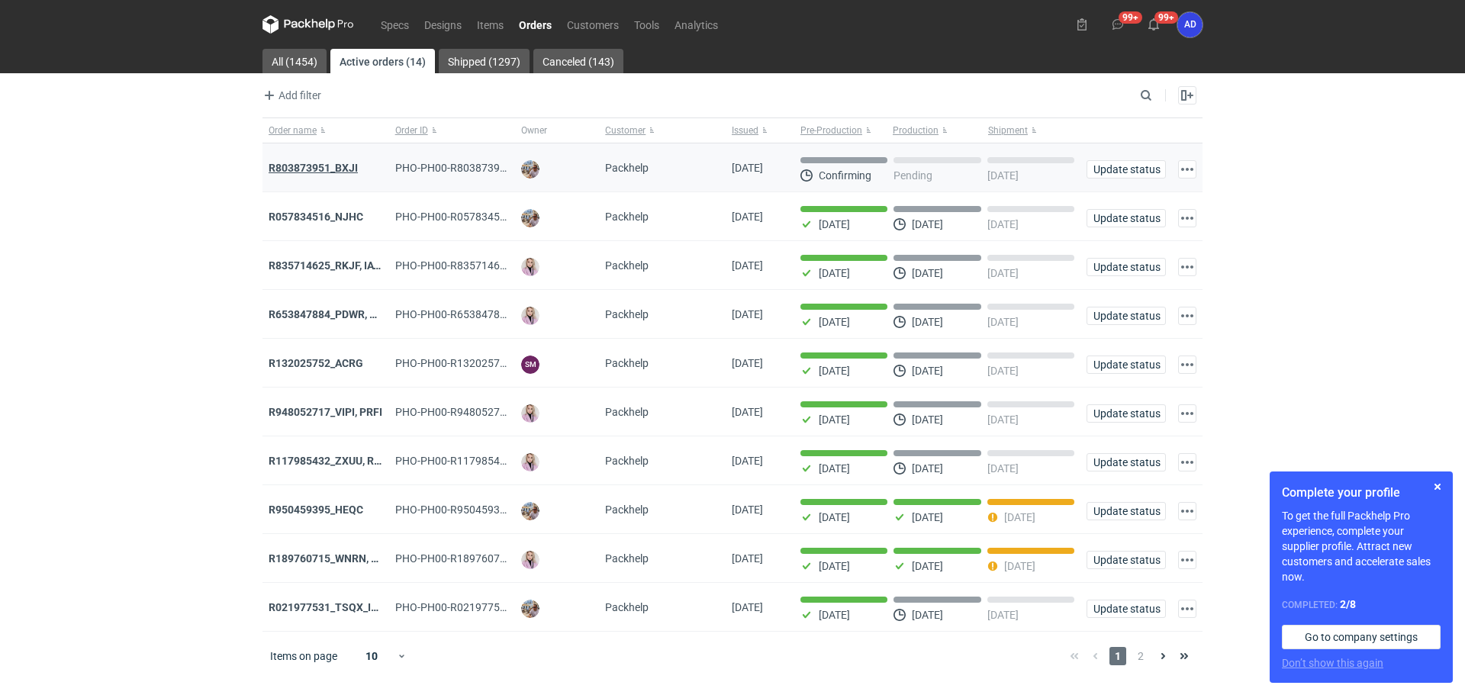
click at [332, 169] on strong "R803873951_BXJI" at bounding box center [313, 168] width 89 height 12
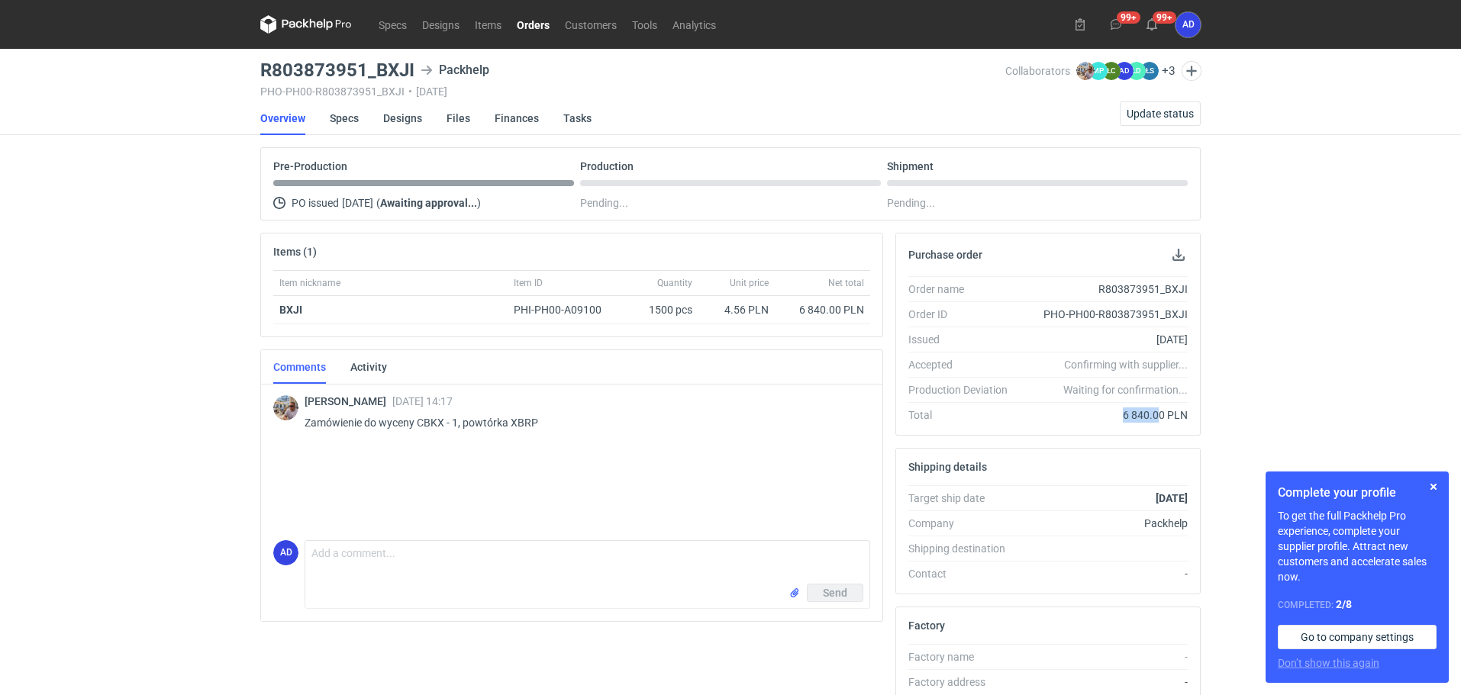
drag, startPoint x: 1120, startPoint y: 417, endPoint x: 1160, endPoint y: 413, distance: 40.6
click at [1160, 413] on div "6 840.00 PLN" at bounding box center [1104, 415] width 168 height 15
click at [536, 24] on link "Orders" at bounding box center [533, 24] width 48 height 18
